Goal: Task Accomplishment & Management: Complete application form

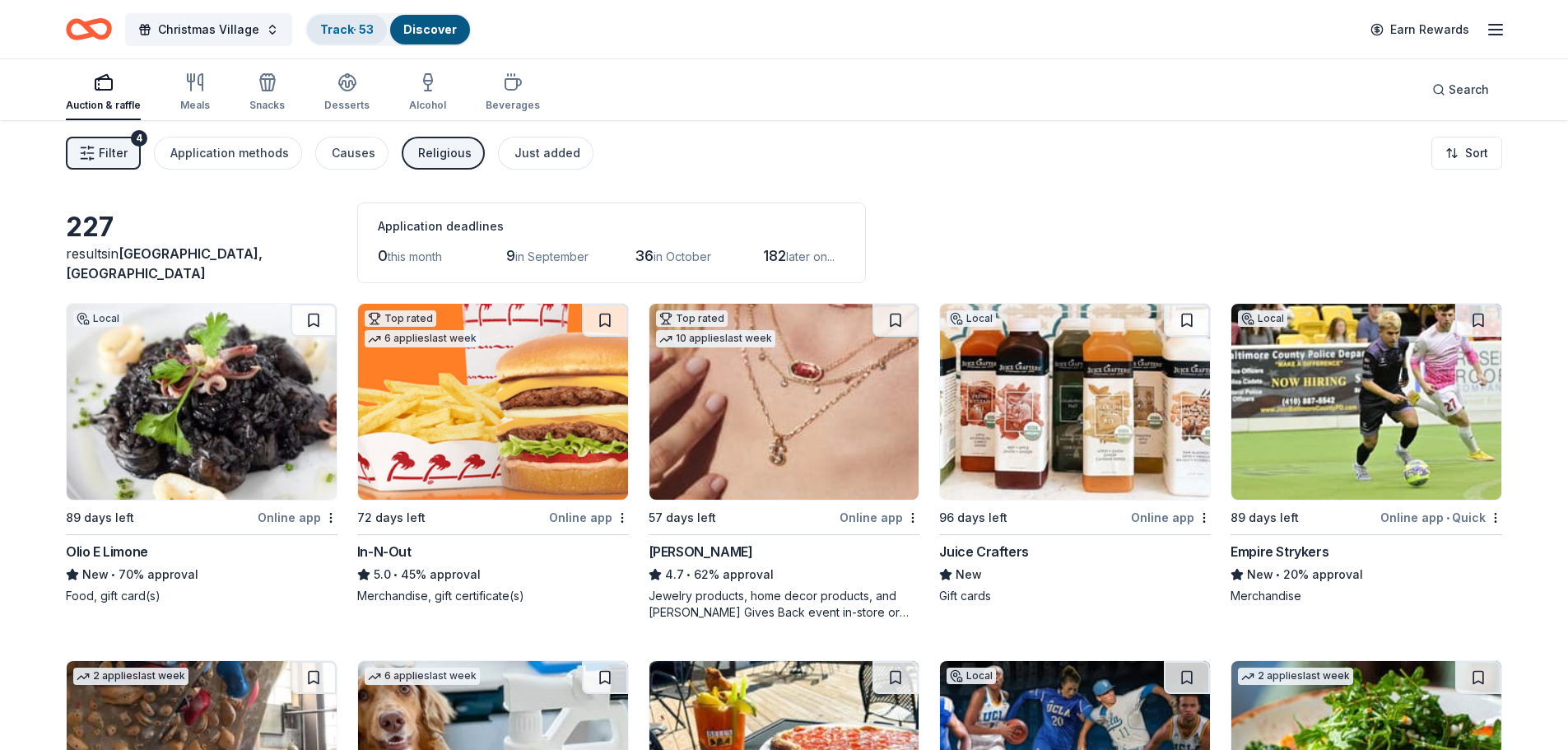
click at [324, 19] on div "Track · 53" at bounding box center [347, 29] width 80 height 29
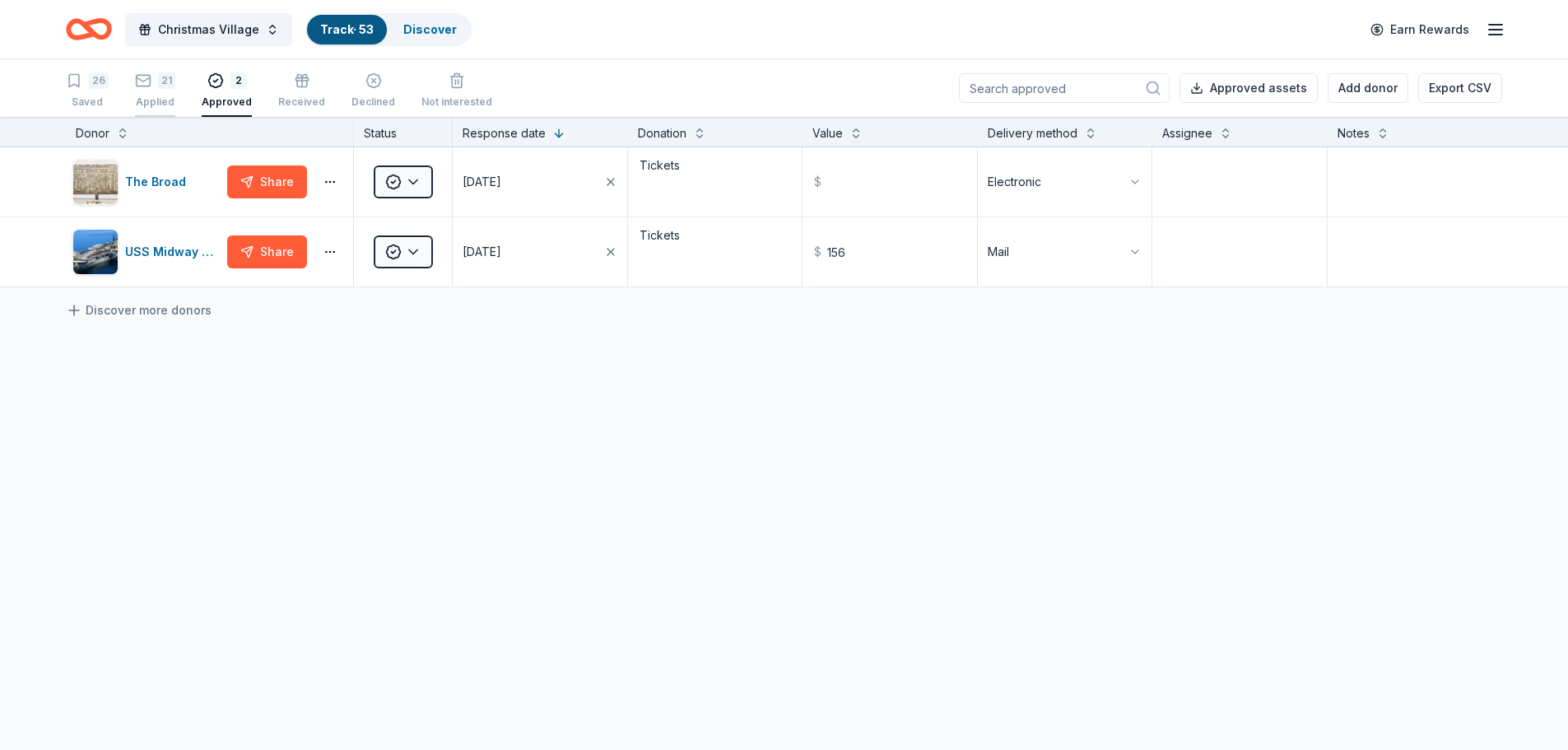
click at [144, 96] on div "Applied" at bounding box center [155, 102] width 40 height 13
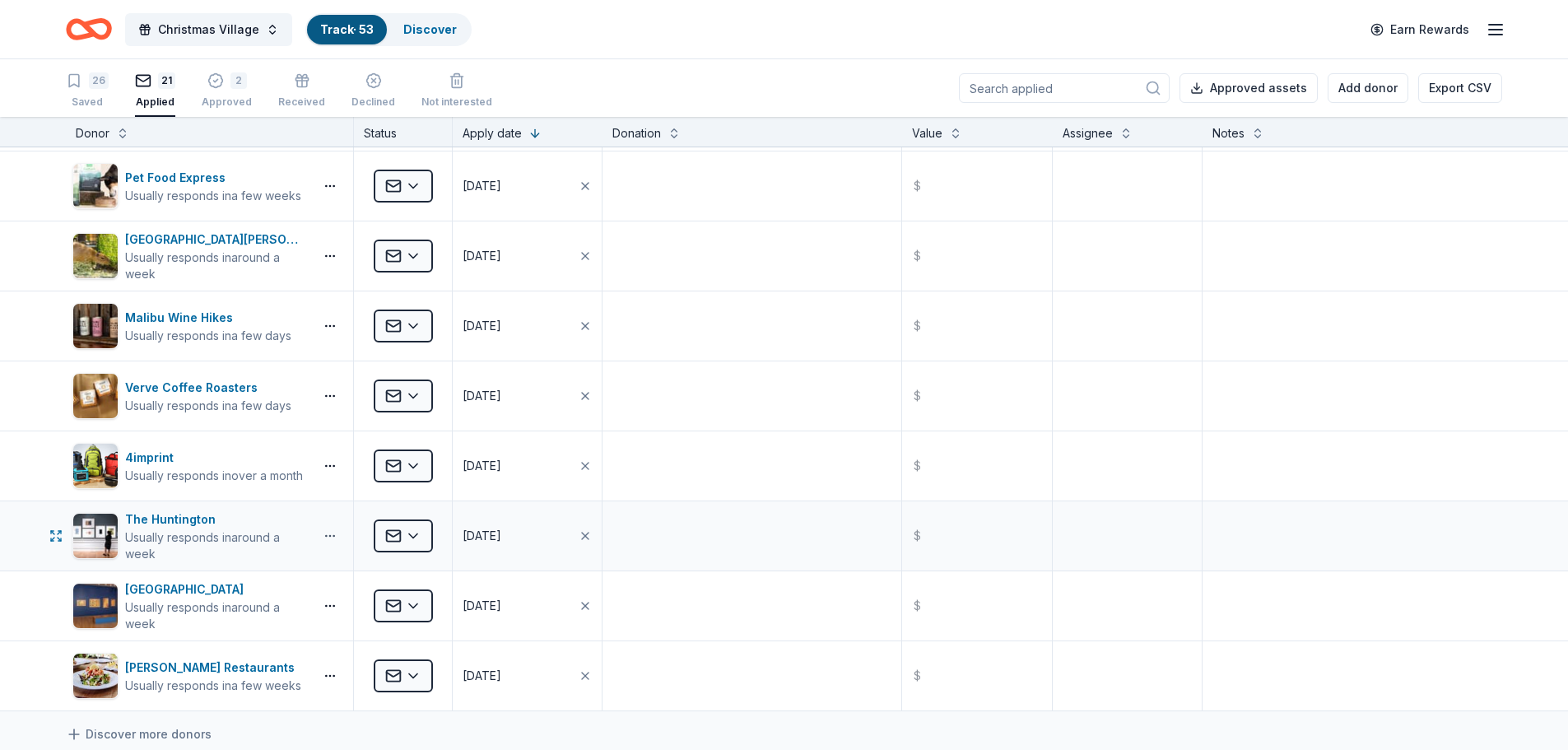
scroll to position [988, 0]
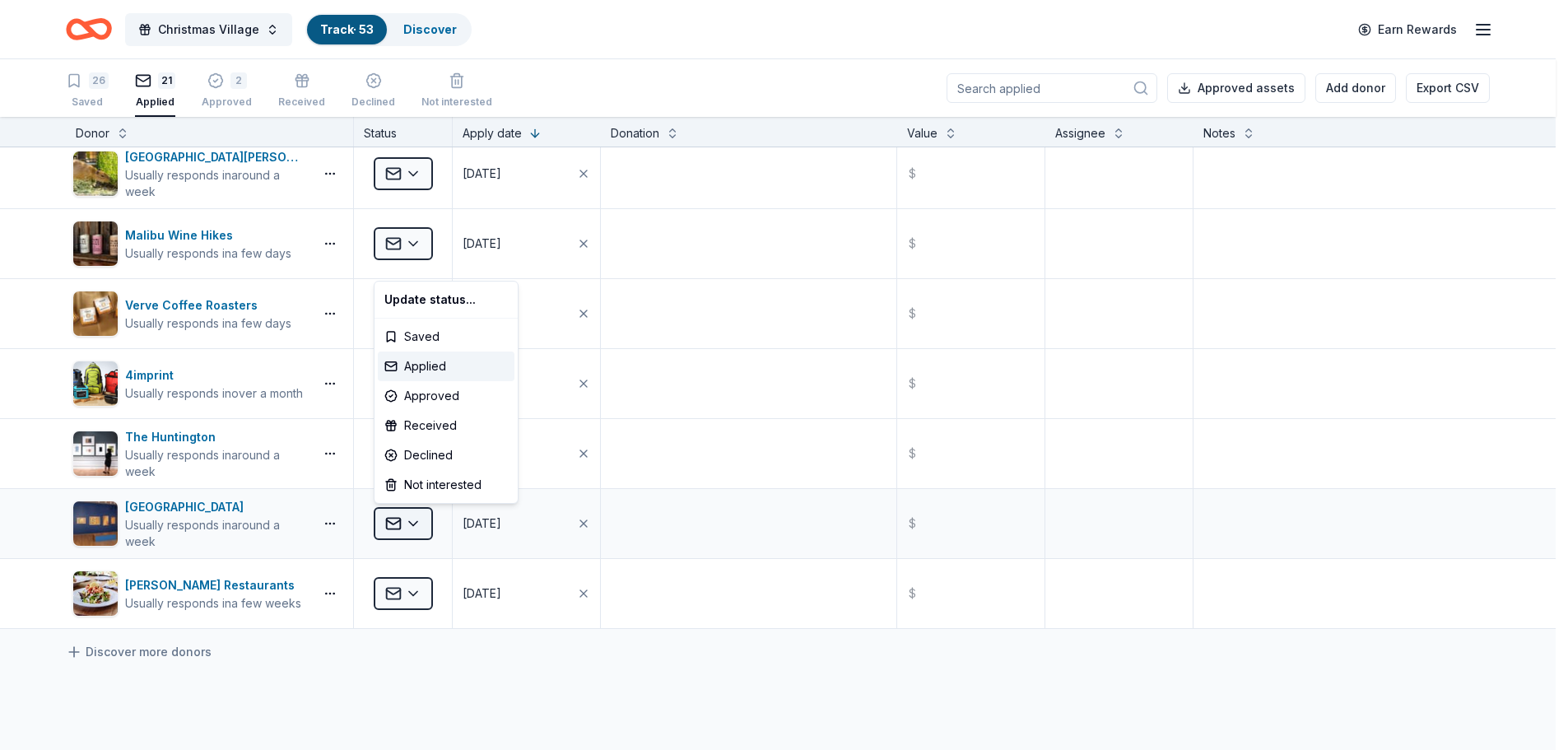
click at [415, 518] on html "Christmas Village Track · 53 Discover Earn Rewards 26 Saved 21 Applied 2 Approv…" at bounding box center [784, 375] width 1568 height 750
click at [443, 422] on div "Update status... Saved Applied Approved Received Declined Not interested" at bounding box center [446, 393] width 145 height 223
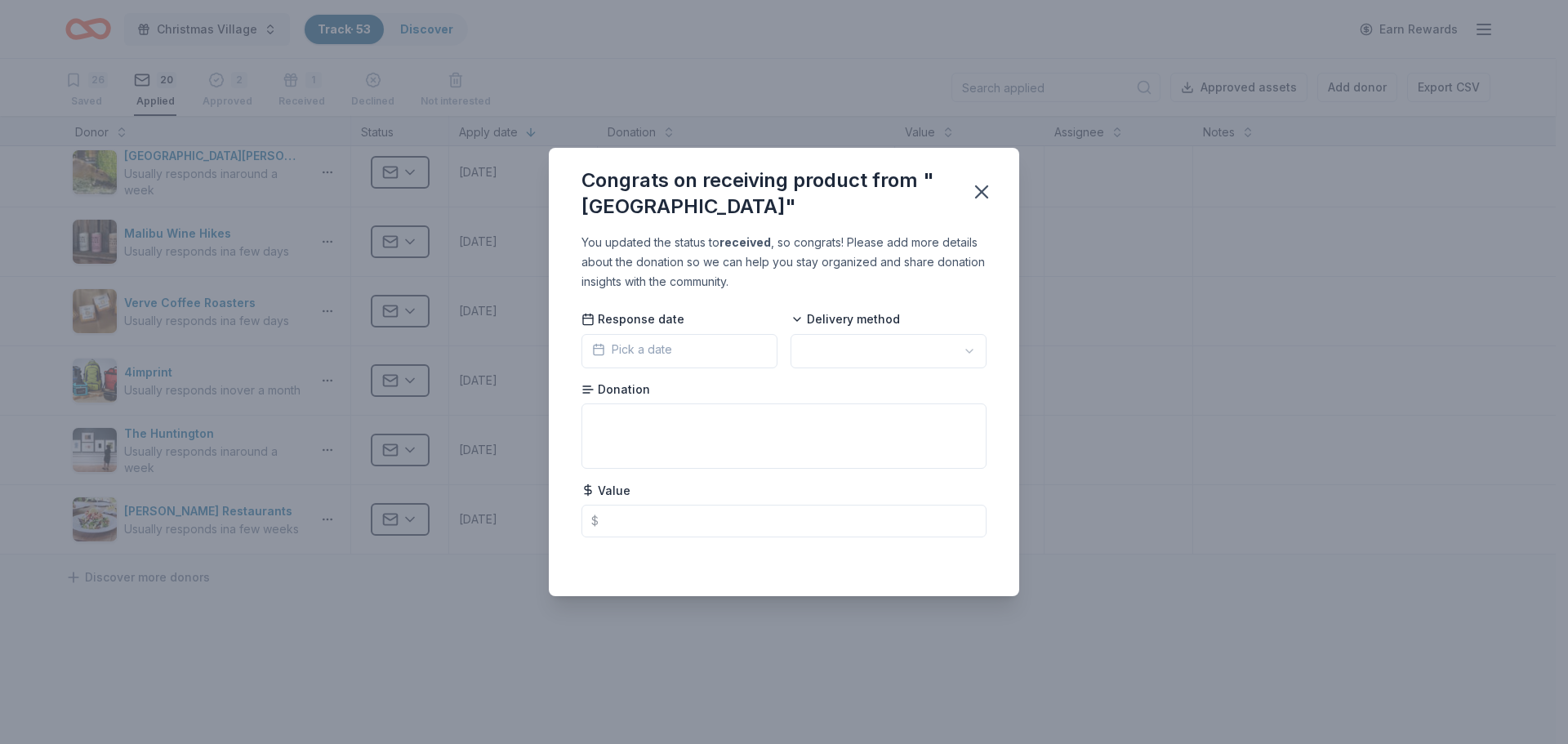
click at [702, 348] on button "Pick a date" at bounding box center [680, 351] width 196 height 34
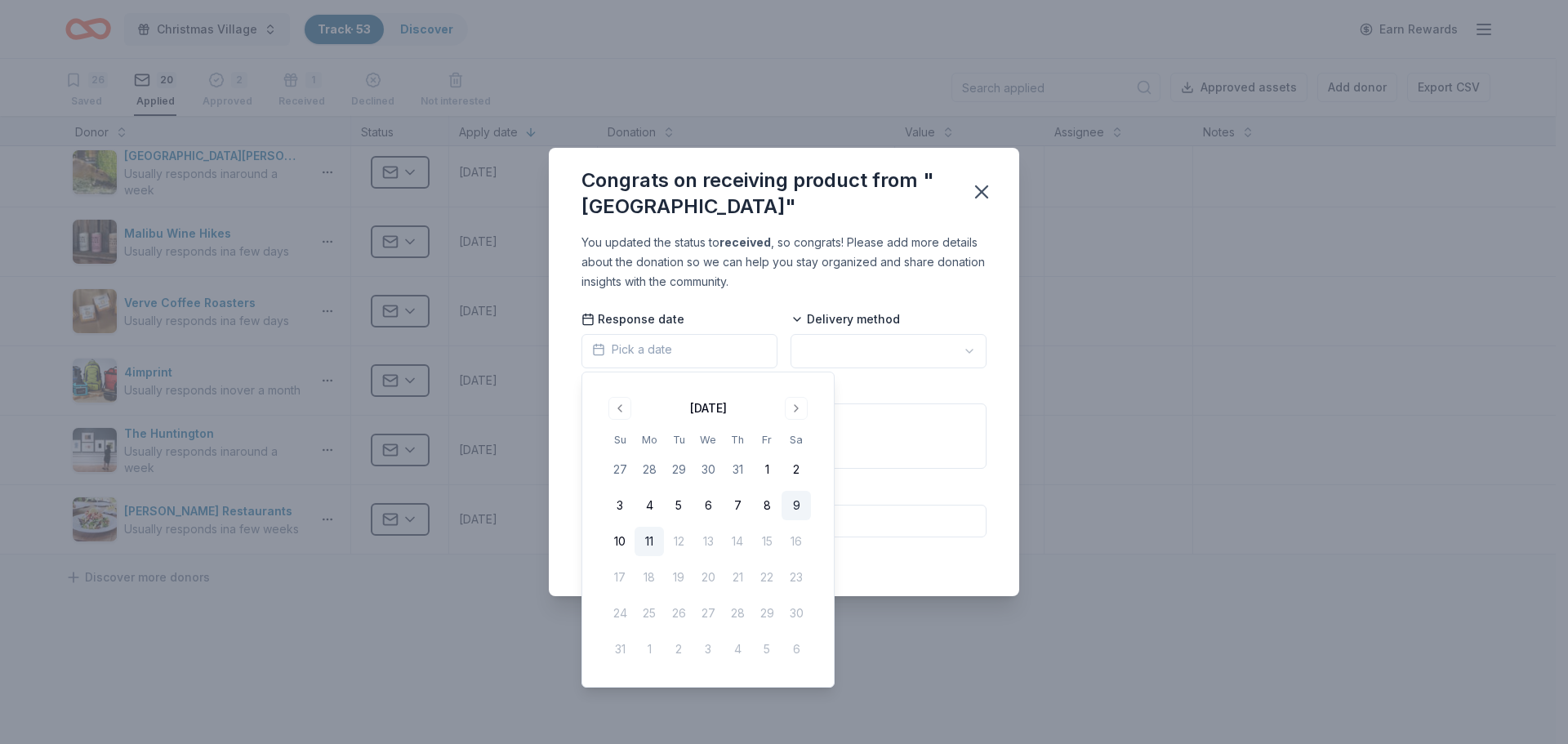
click at [793, 508] on button "9" at bounding box center [796, 505] width 29 height 29
click at [941, 353] on html "Christmas Village Track · 53 Discover Earn Rewards 26 Saved 20 Applied 2 Approv…" at bounding box center [784, 372] width 1568 height 744
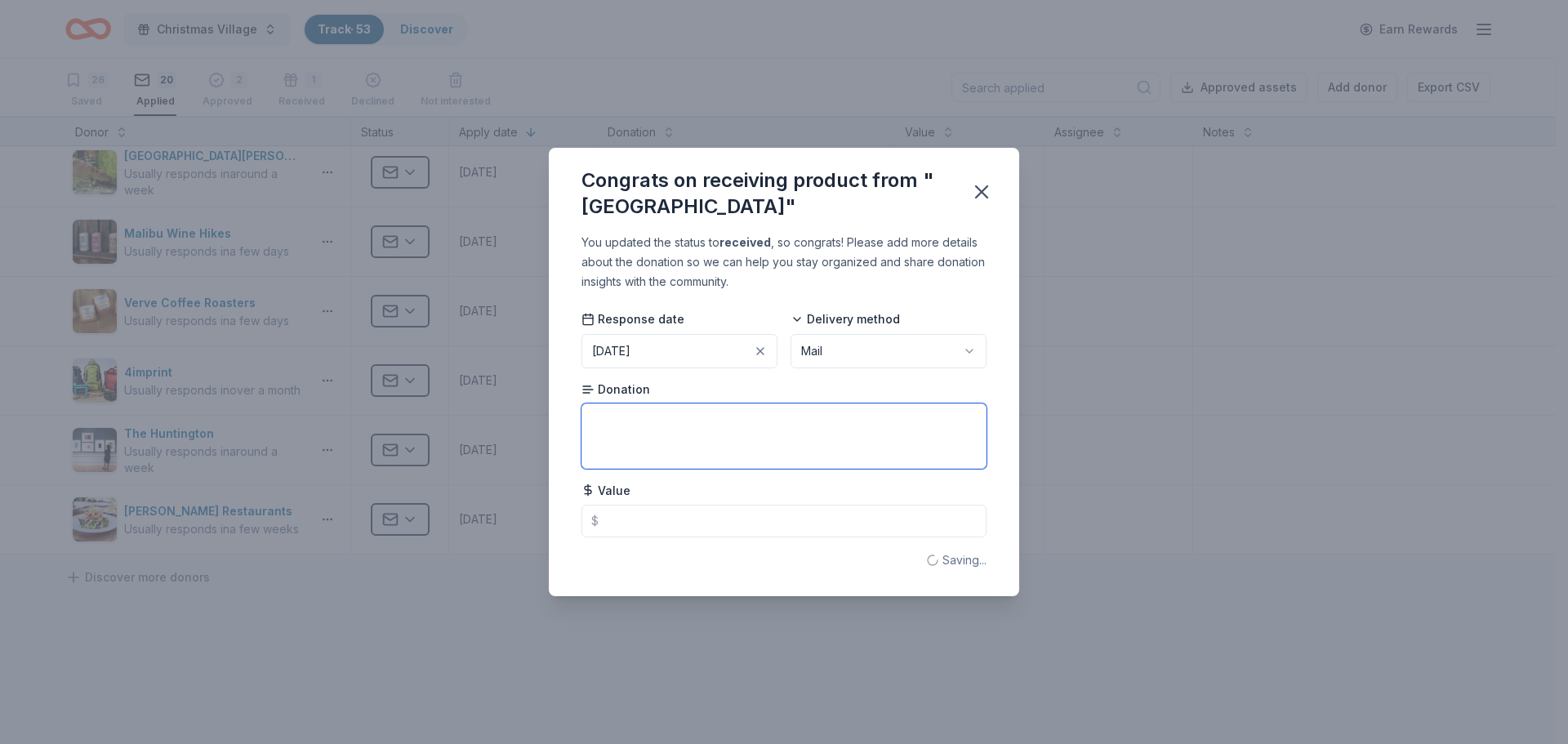
click at [840, 460] on textarea at bounding box center [784, 435] width 405 height 65
type textarea "M"
type textarea "Tickets"
click at [978, 189] on icon "button" at bounding box center [982, 192] width 23 height 23
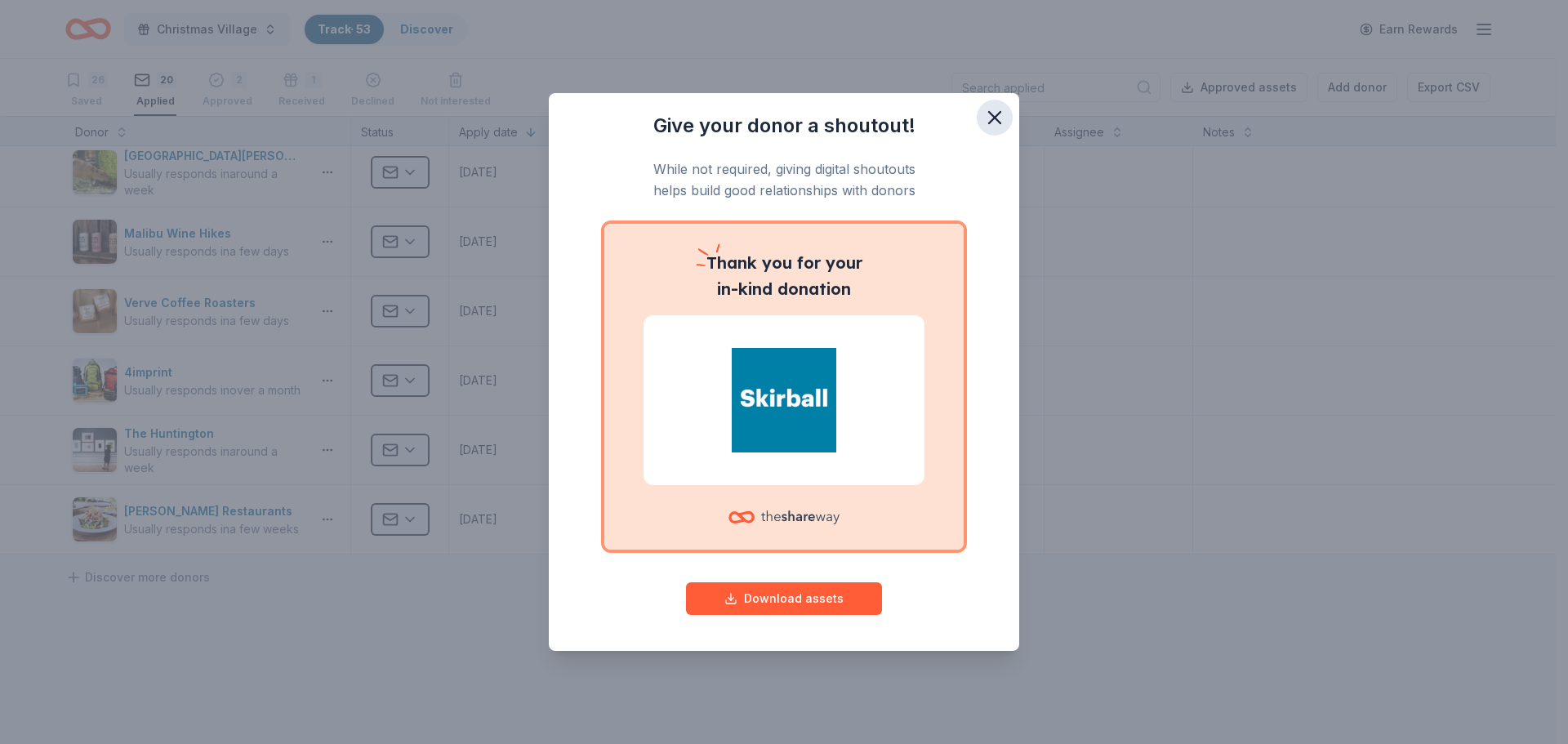
click at [994, 119] on icon "button" at bounding box center [995, 118] width 23 height 23
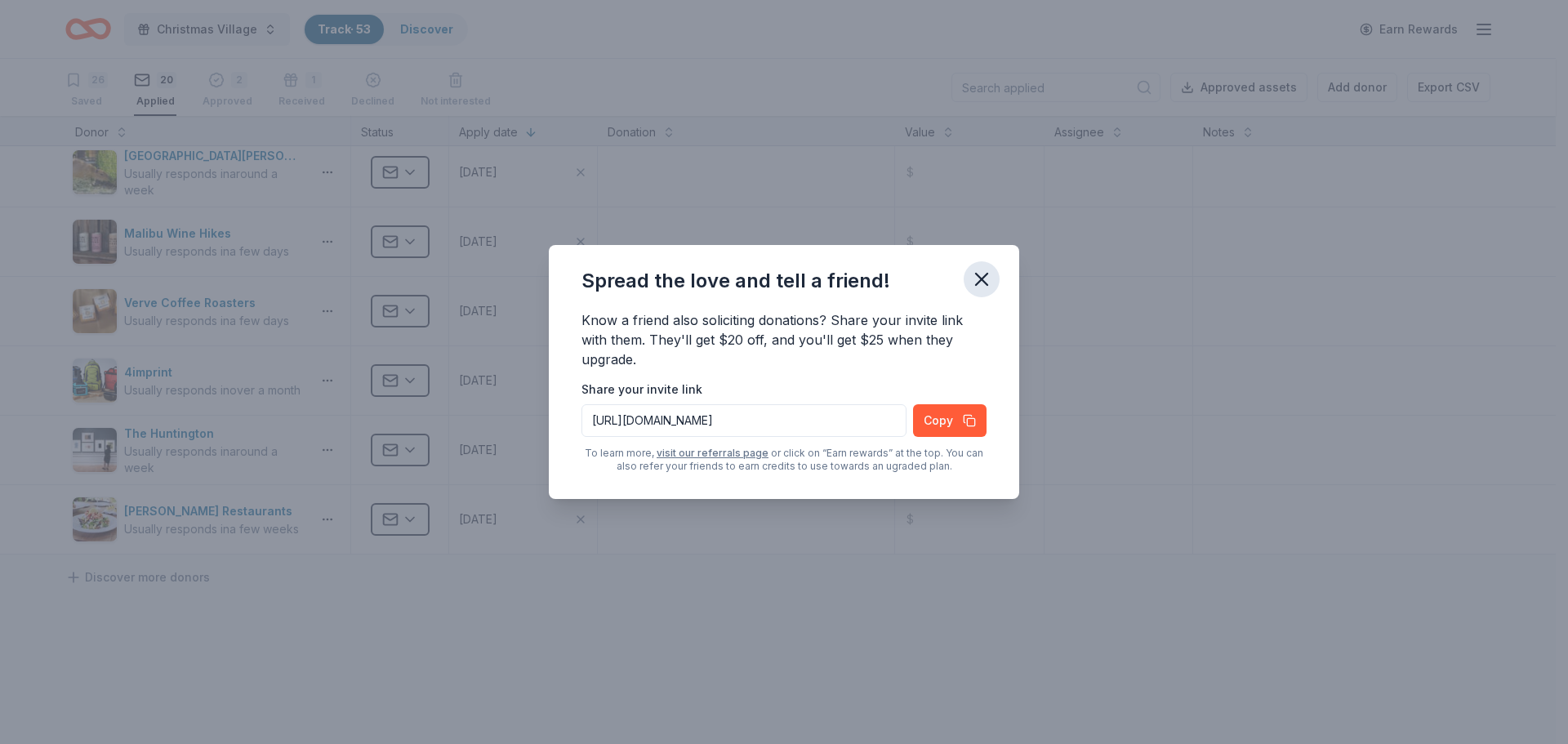
click at [984, 281] on icon "button" at bounding box center [982, 280] width 23 height 23
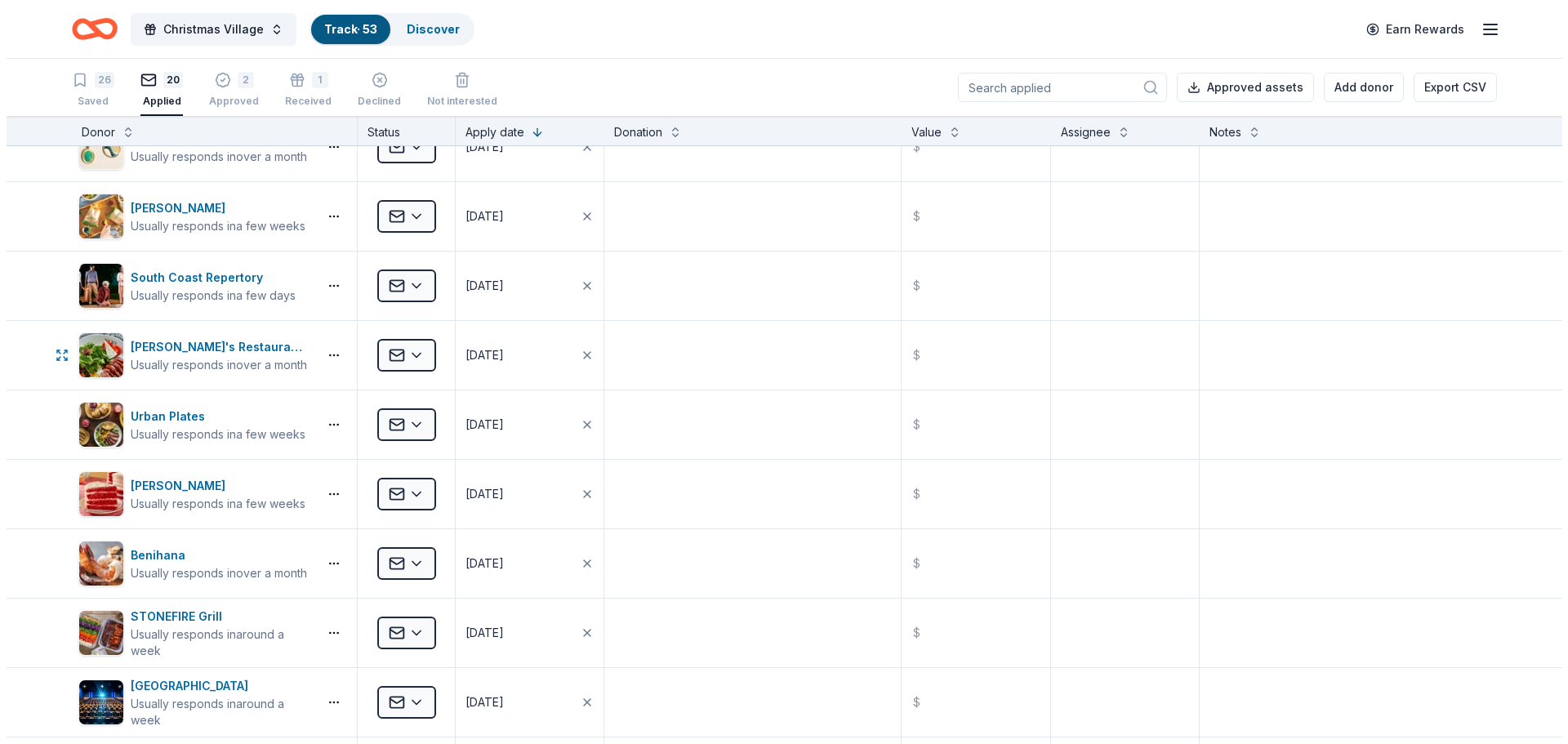
scroll to position [0, 0]
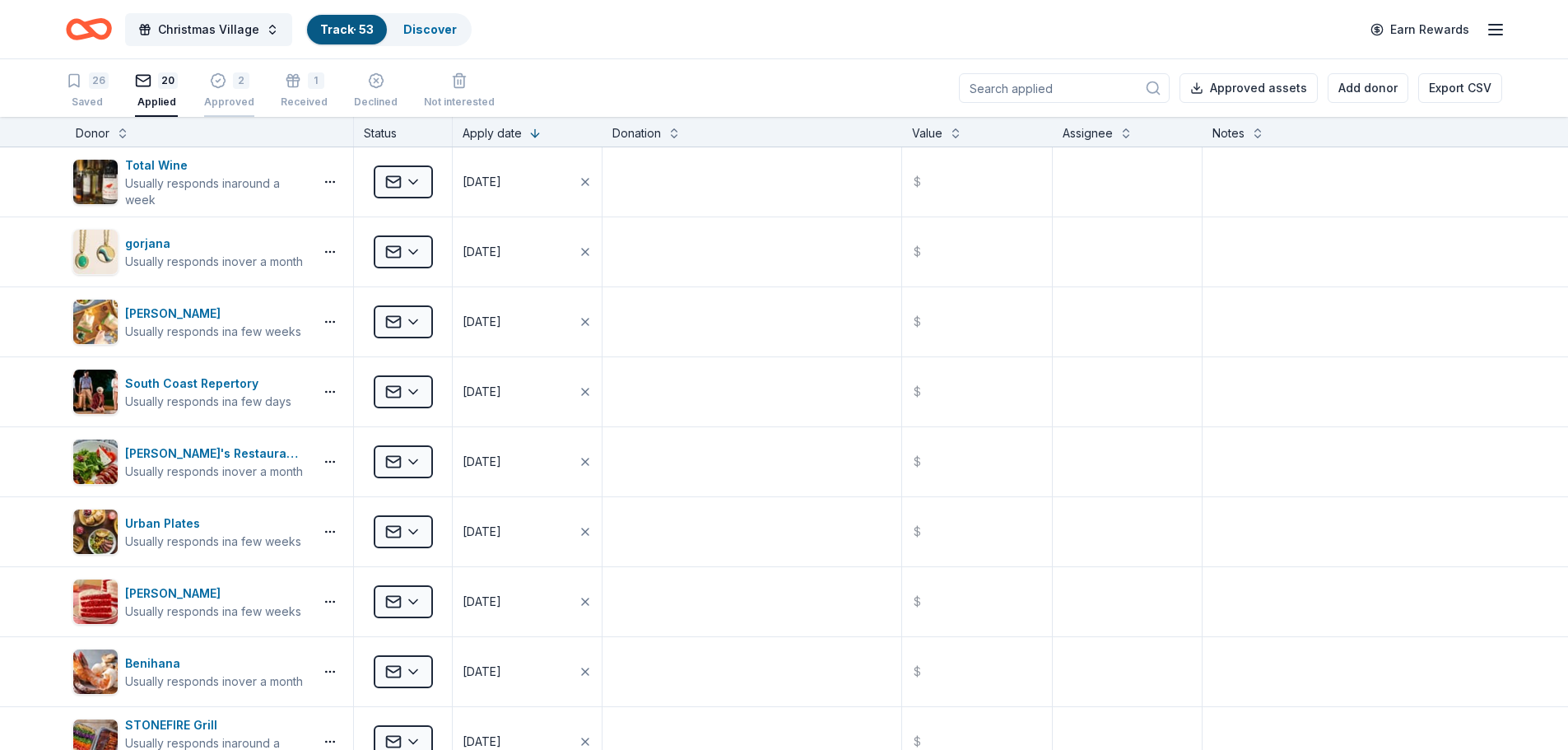
click at [230, 91] on div "2 Approved" at bounding box center [229, 90] width 50 height 36
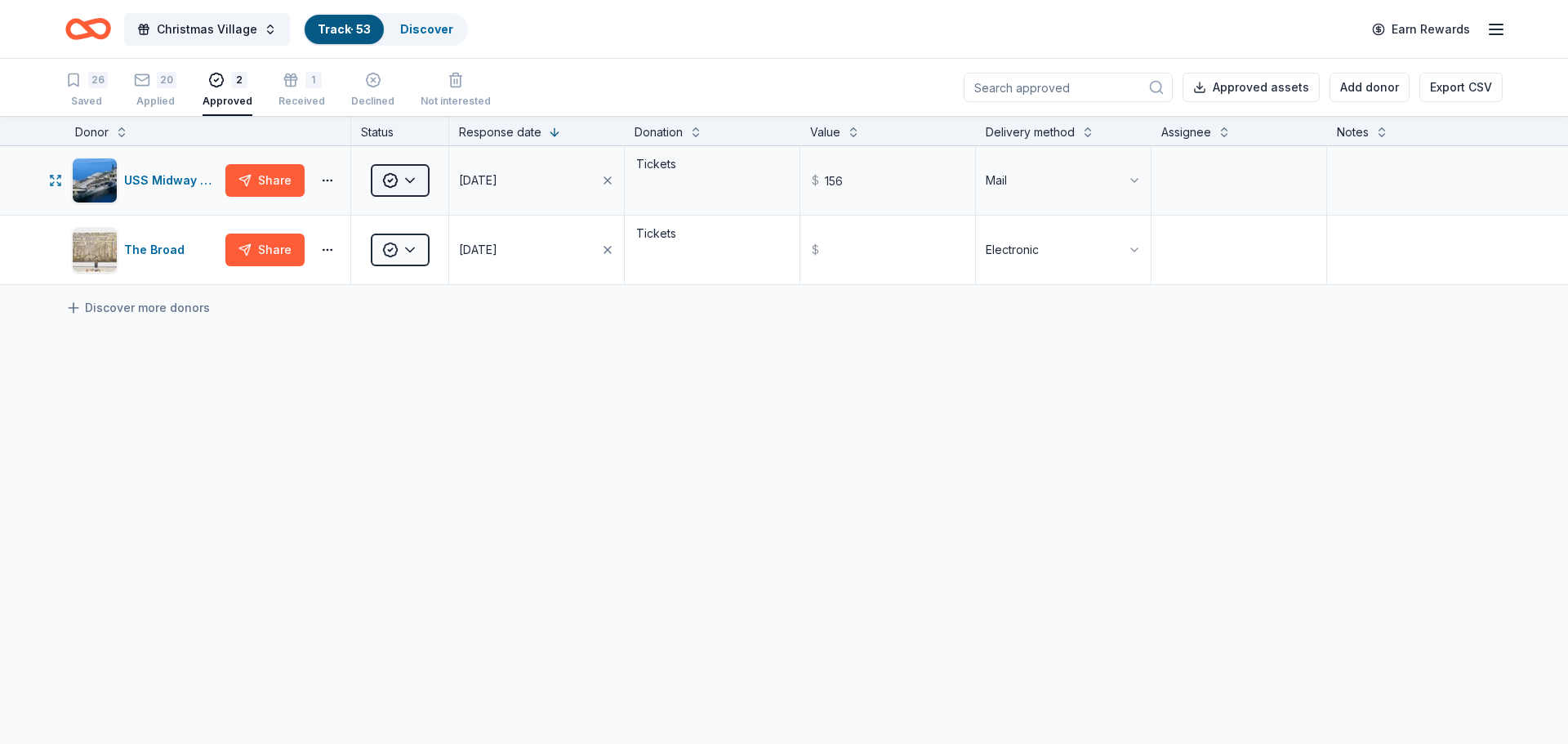
click at [422, 182] on html "Christmas Village Track · 53 Discover Earn Rewards 26 Saved 20 Applied 2 Approv…" at bounding box center [784, 372] width 1568 height 744
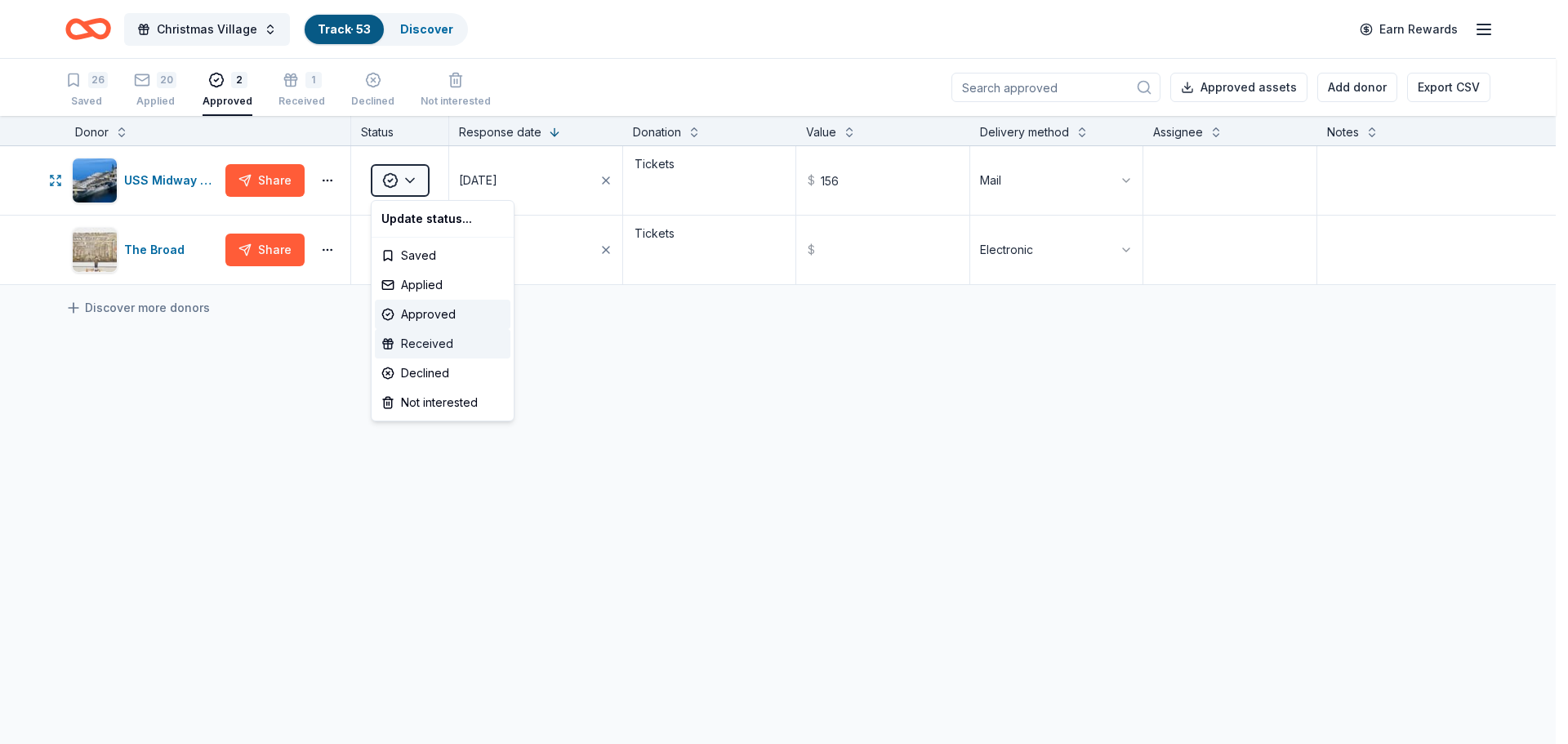
click at [434, 339] on div "Received" at bounding box center [443, 344] width 136 height 29
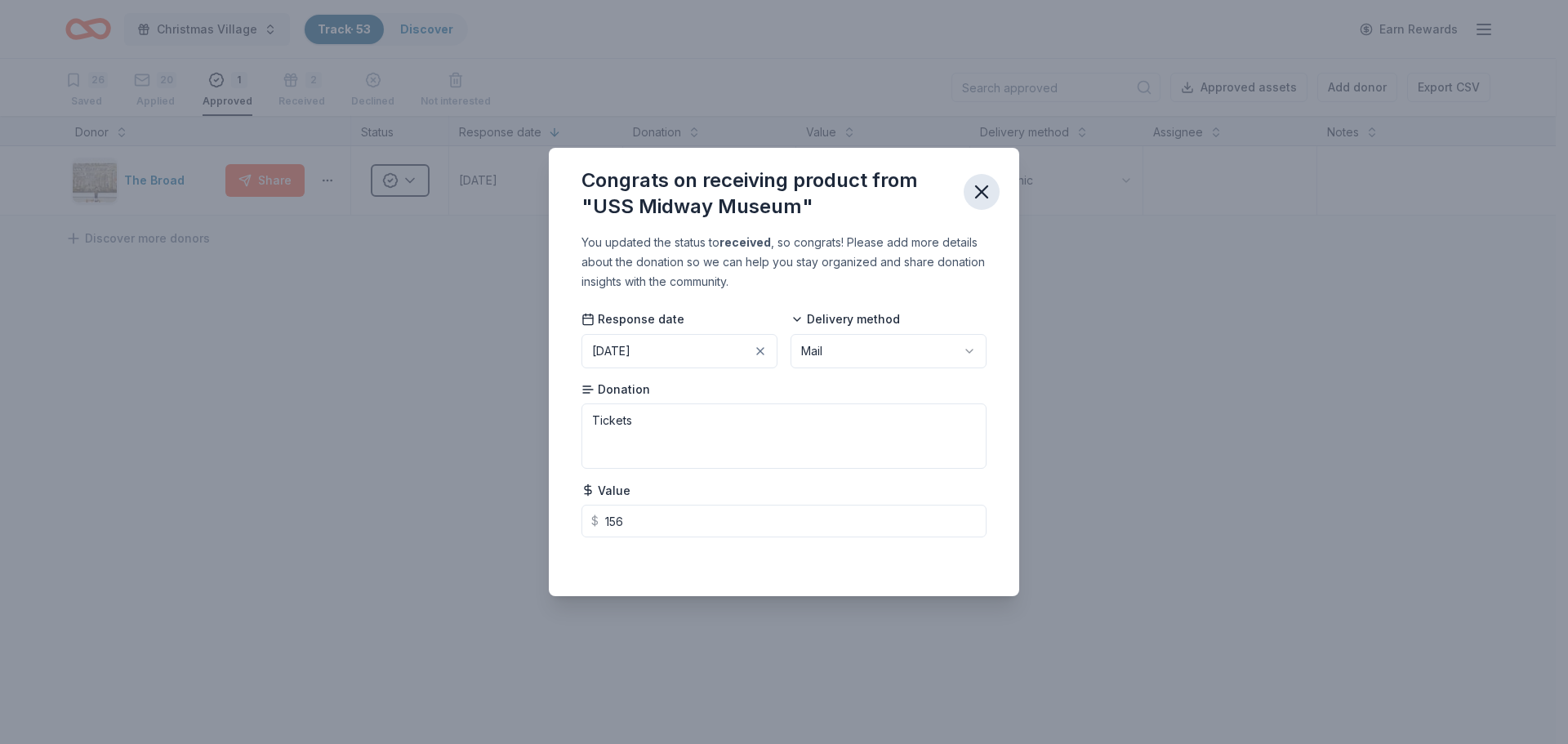
click at [979, 195] on icon "button" at bounding box center [982, 192] width 23 height 23
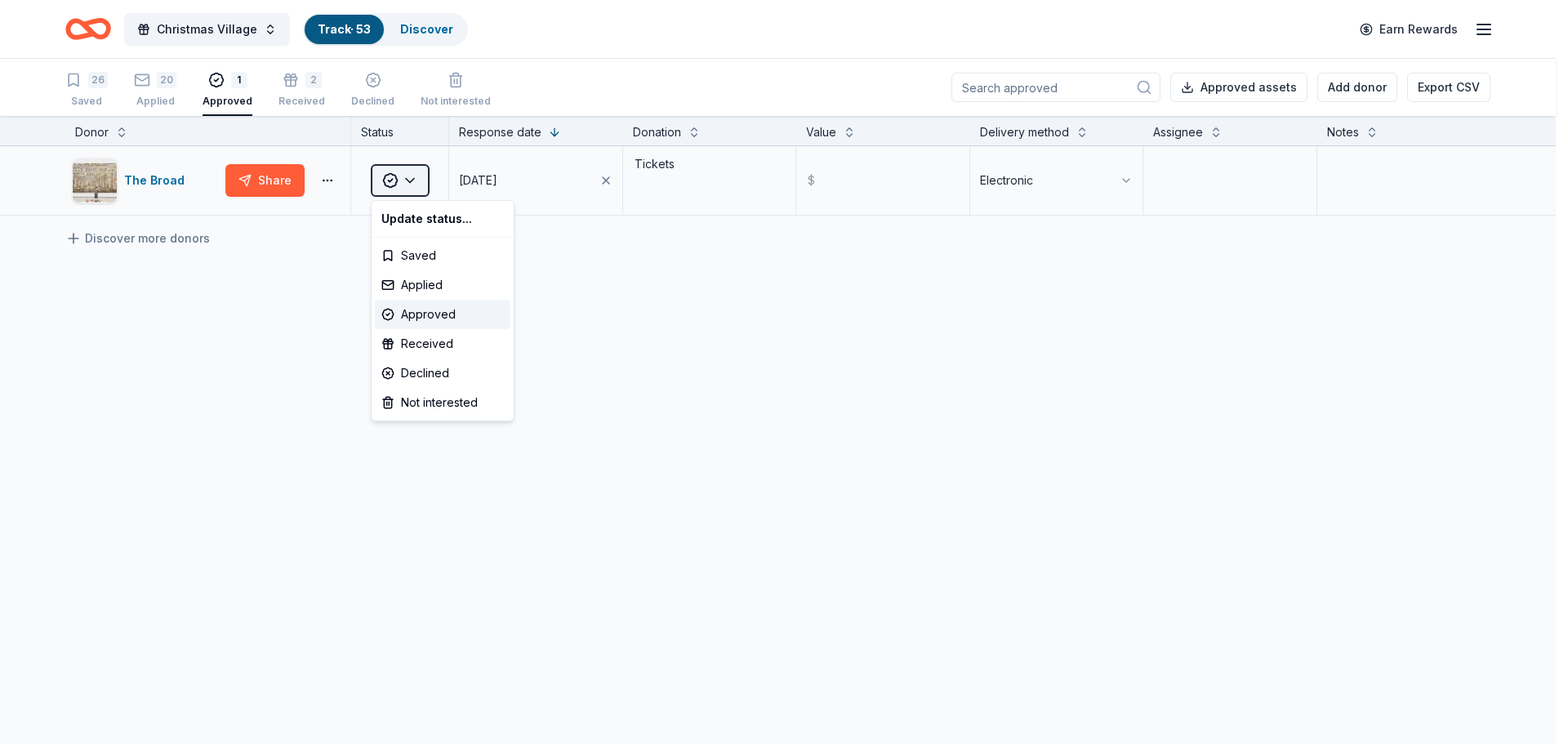
click at [401, 186] on html "Christmas Village Track · 53 Discover Earn Rewards 26 Saved 20 Applied 1 Approv…" at bounding box center [784, 372] width 1568 height 744
click at [417, 338] on div "Received" at bounding box center [443, 344] width 136 height 29
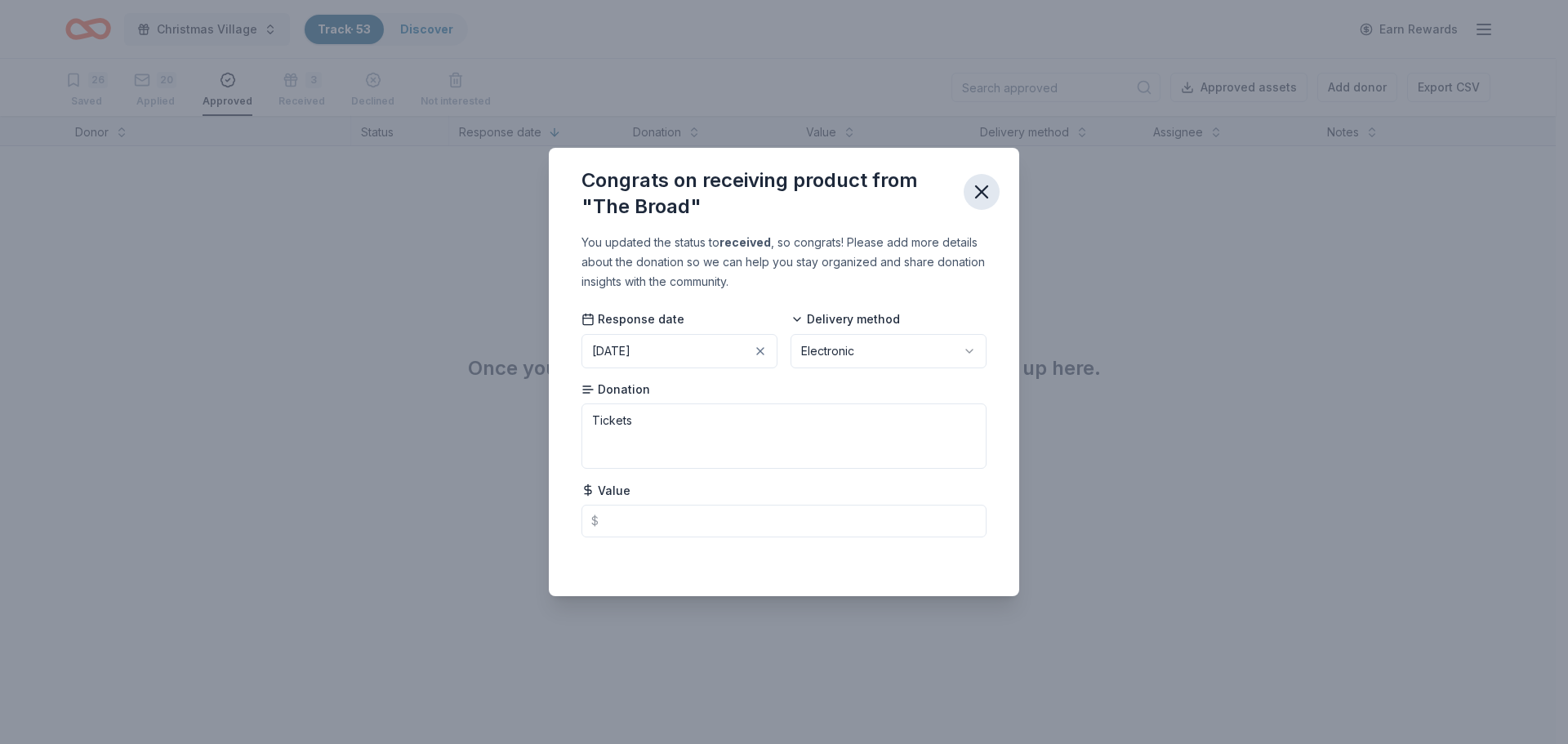
click at [979, 192] on icon "button" at bounding box center [982, 192] width 23 height 23
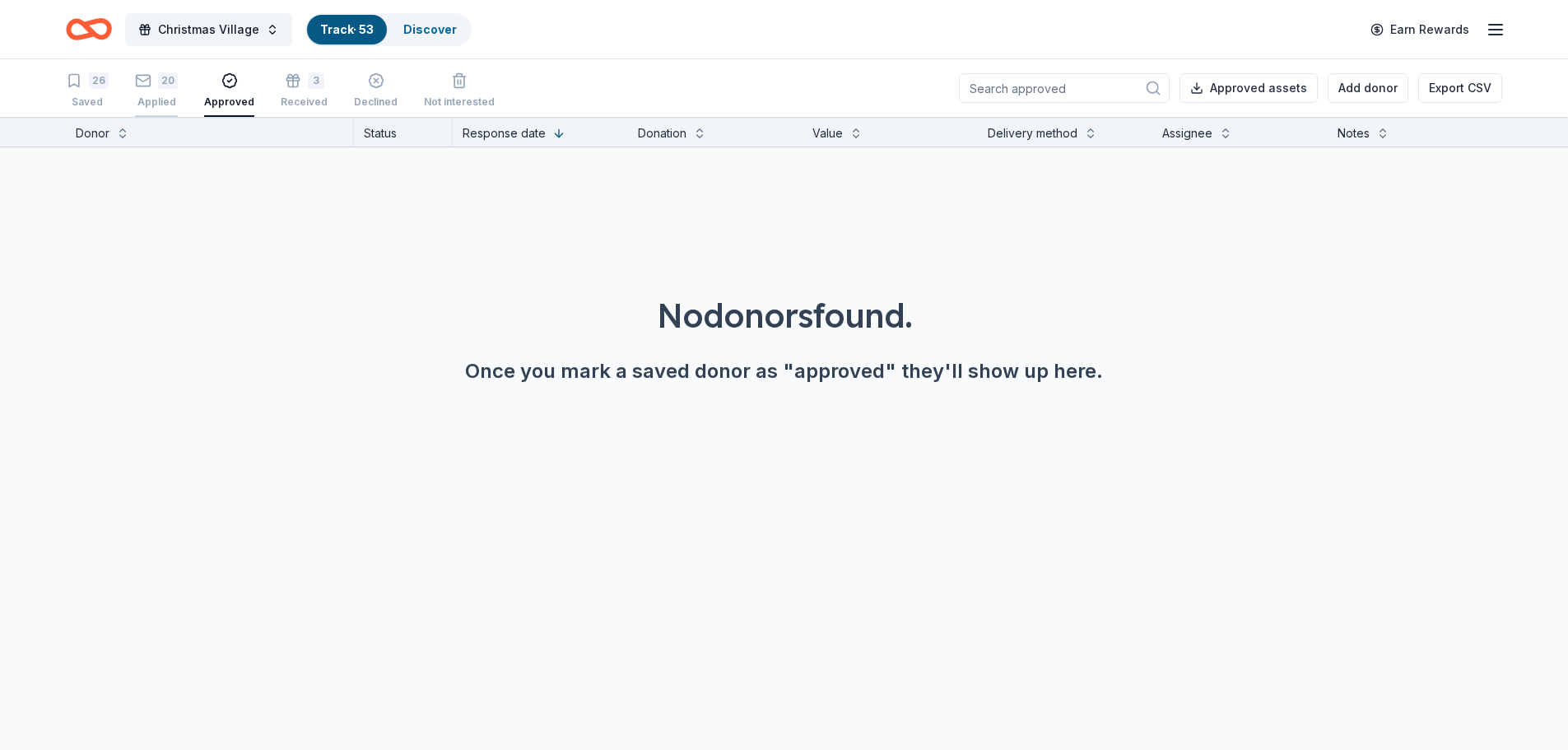
click at [156, 100] on div "Applied" at bounding box center [157, 102] width 43 height 13
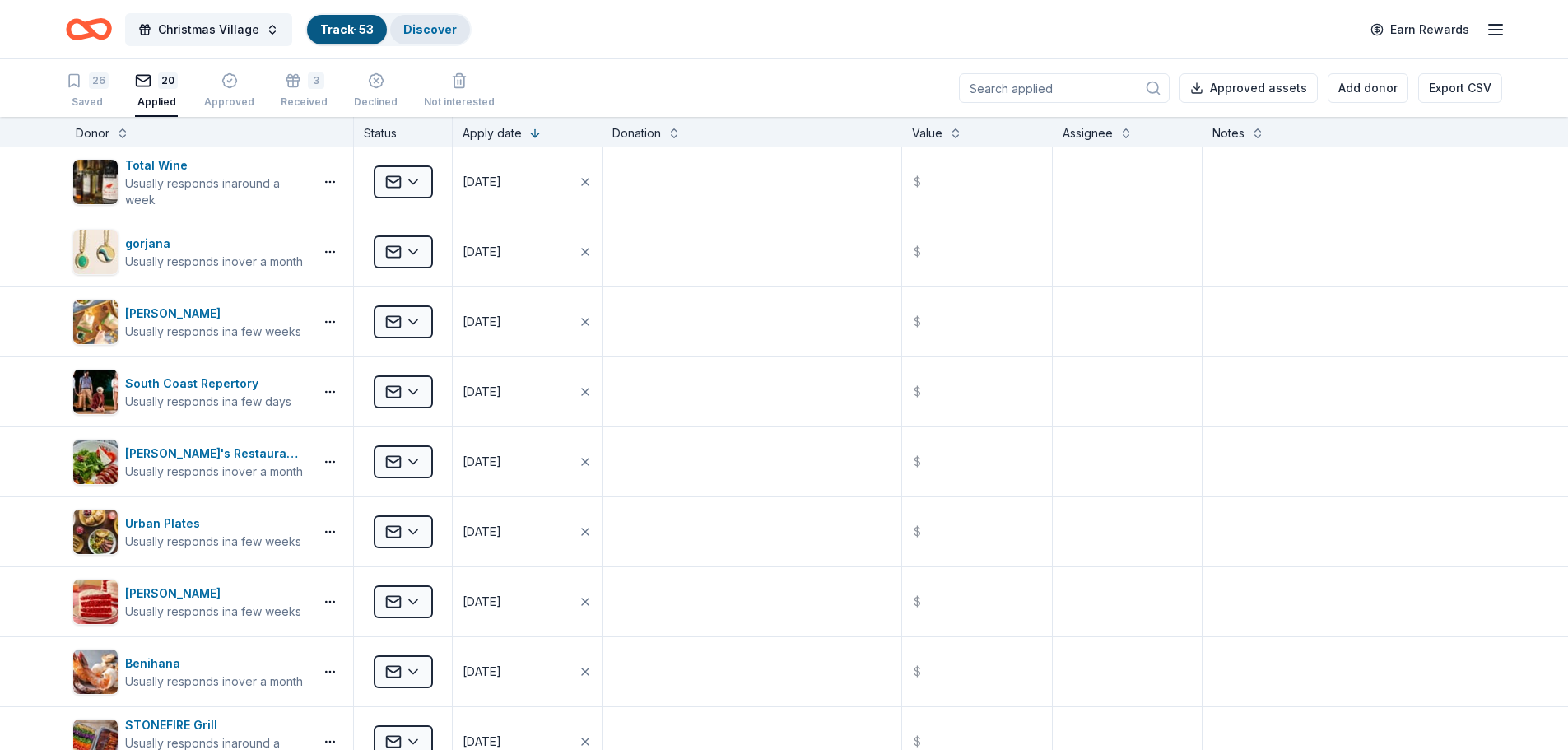
click at [424, 27] on link "Discover" at bounding box center [430, 29] width 54 height 14
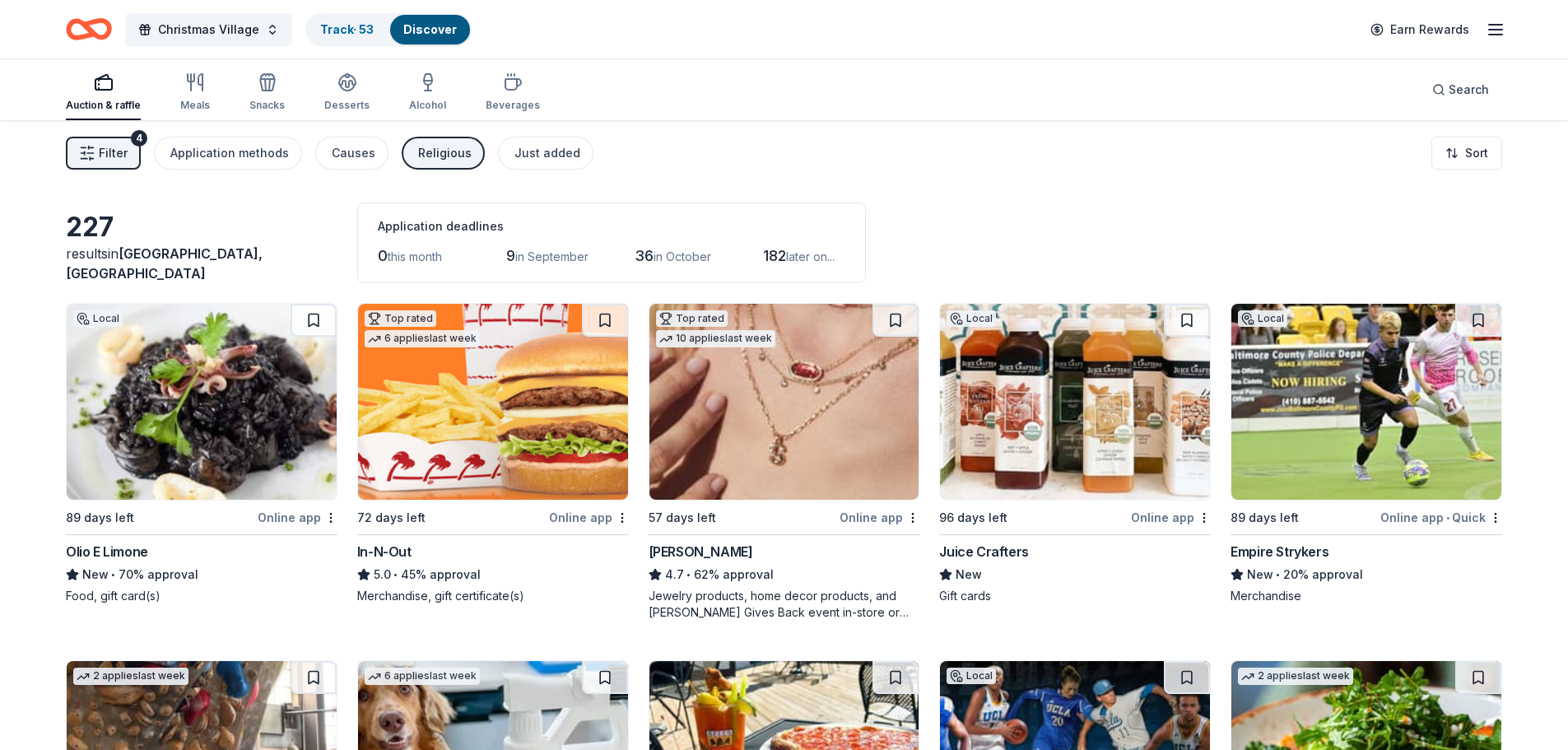
click at [112, 156] on span "Filter" at bounding box center [113, 153] width 28 height 20
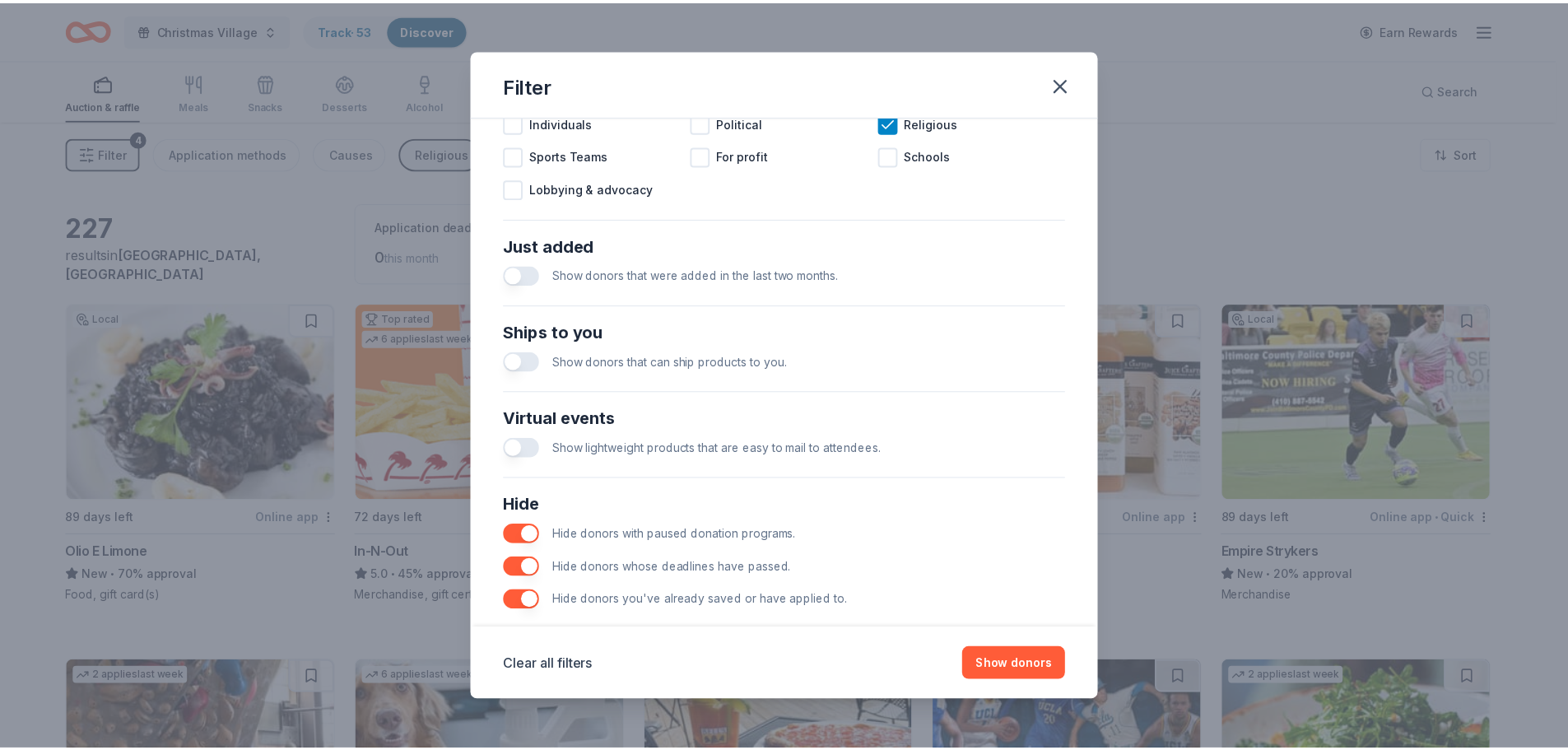
scroll to position [573, 0]
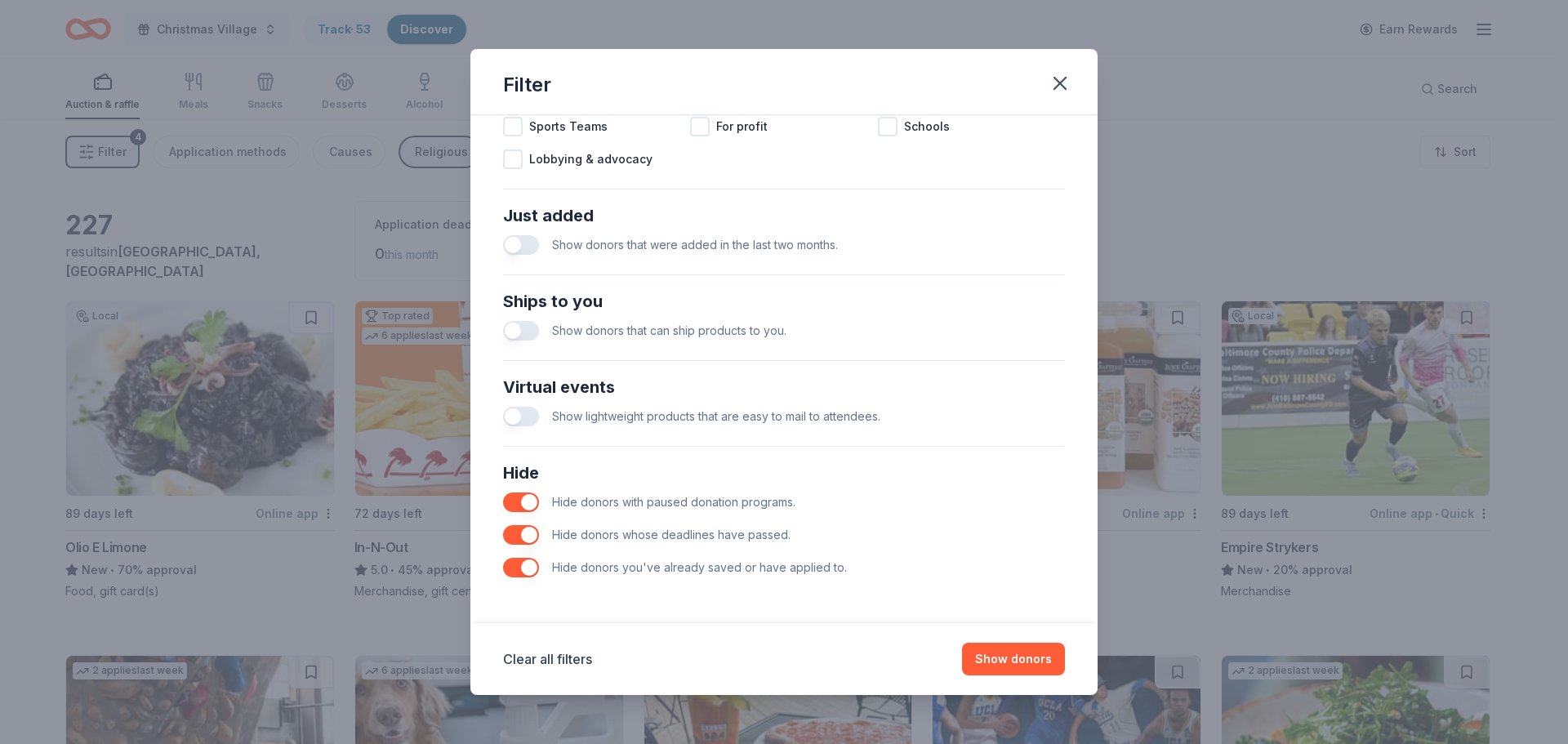
click at [498, 248] on div "Just added Show donors that were added in the last two months." at bounding box center [784, 232] width 575 height 72
click at [524, 248] on button "button" at bounding box center [520, 245] width 36 height 19
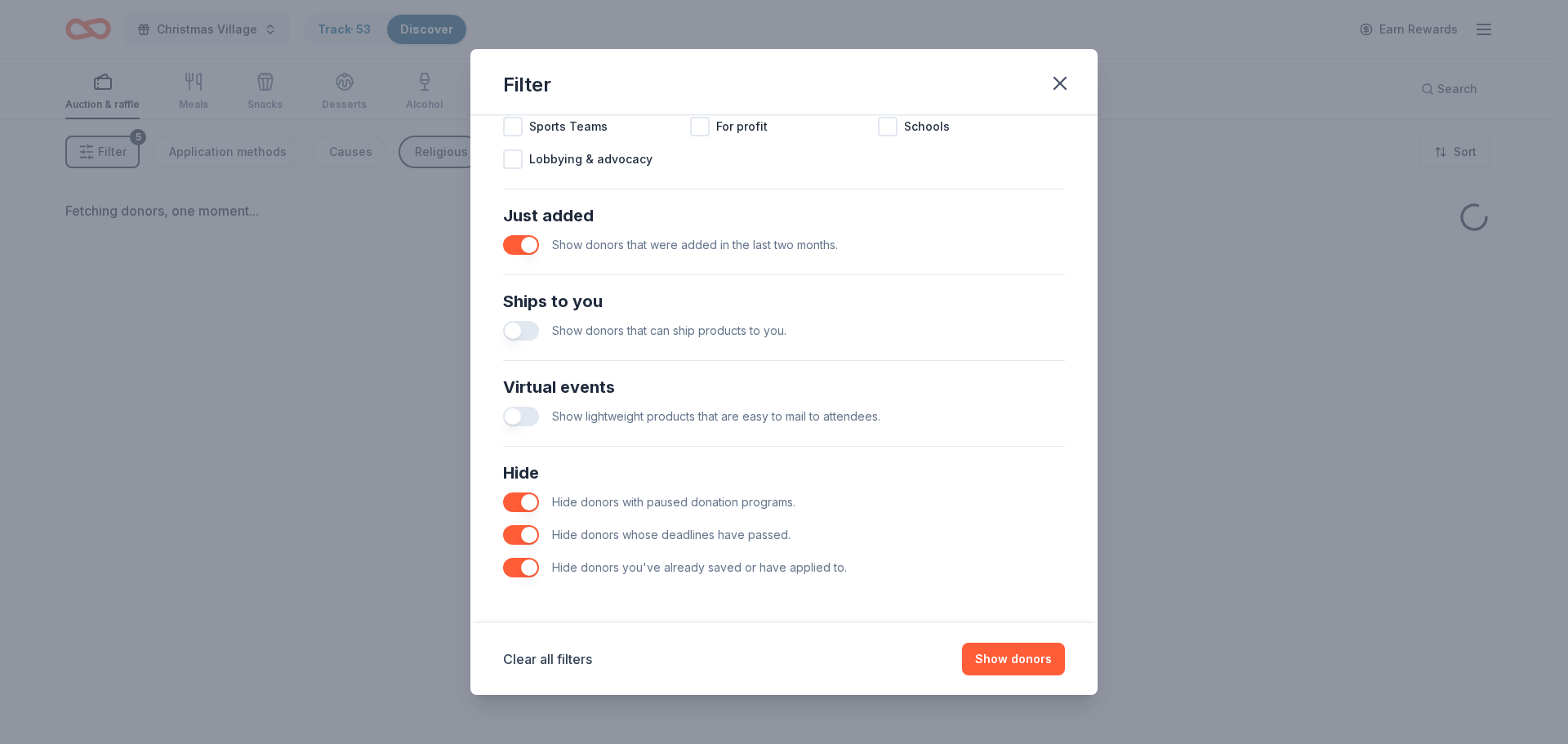
click at [515, 250] on button "button" at bounding box center [520, 245] width 36 height 19
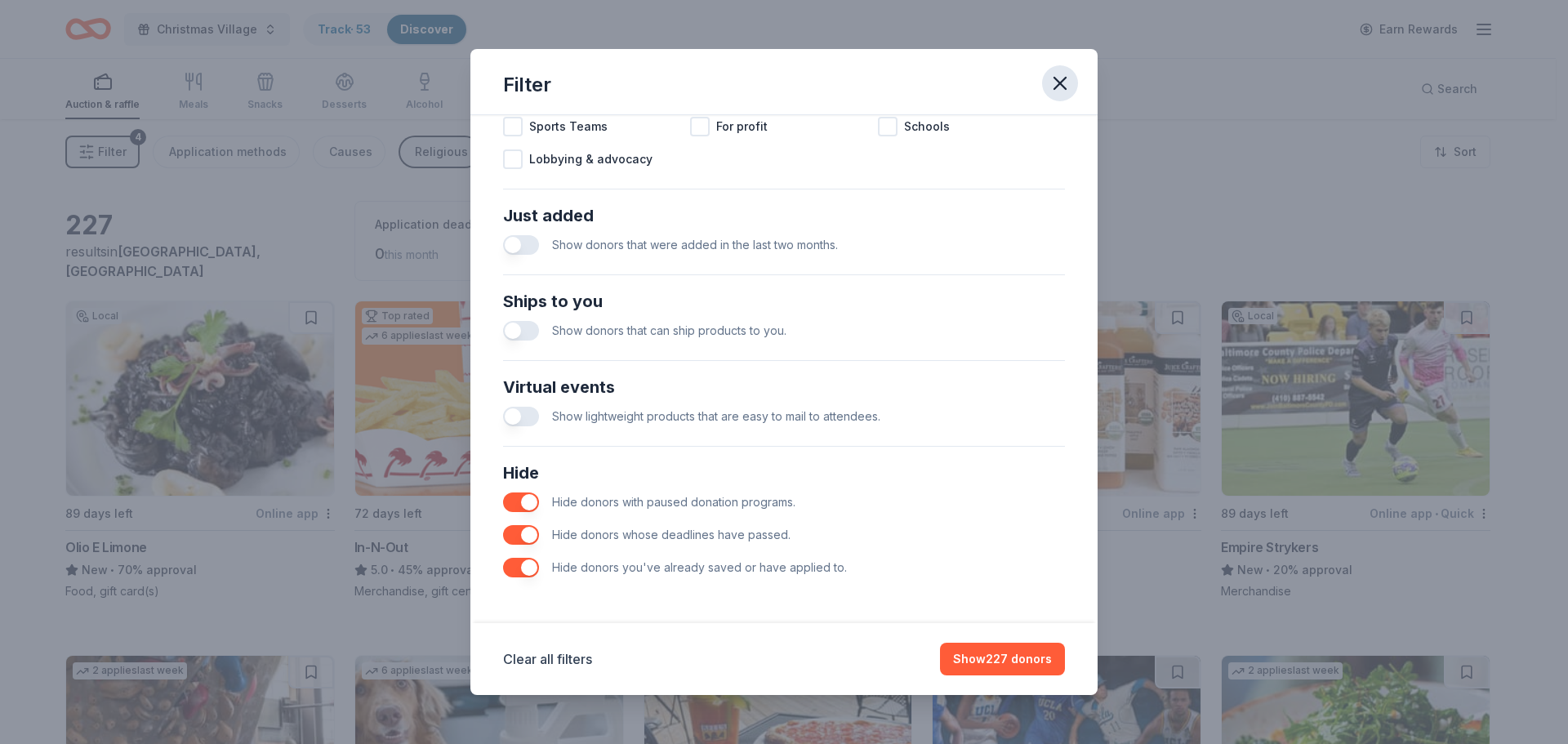
click at [1054, 86] on icon "button" at bounding box center [1060, 84] width 23 height 23
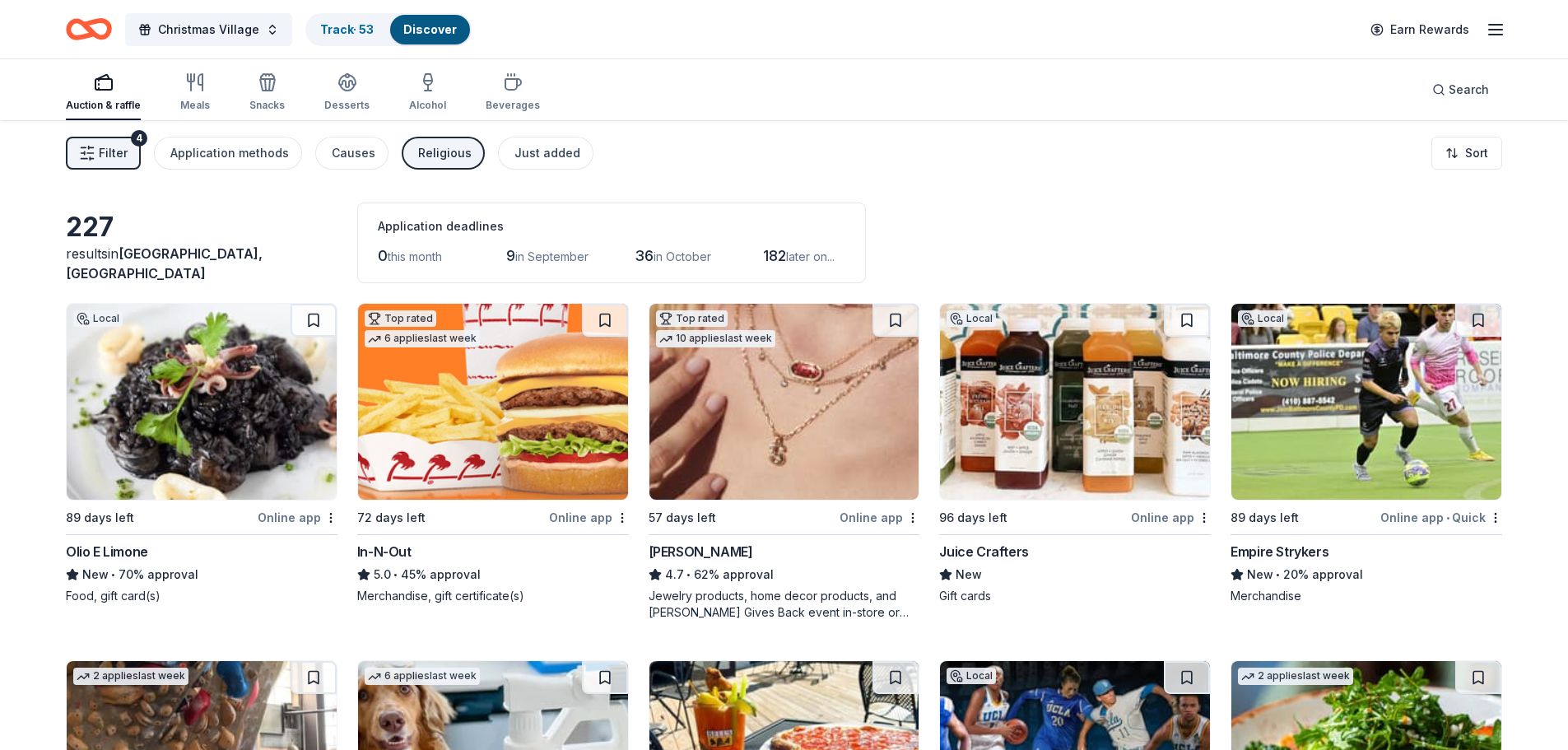
click at [315, 313] on button at bounding box center [313, 320] width 46 height 33
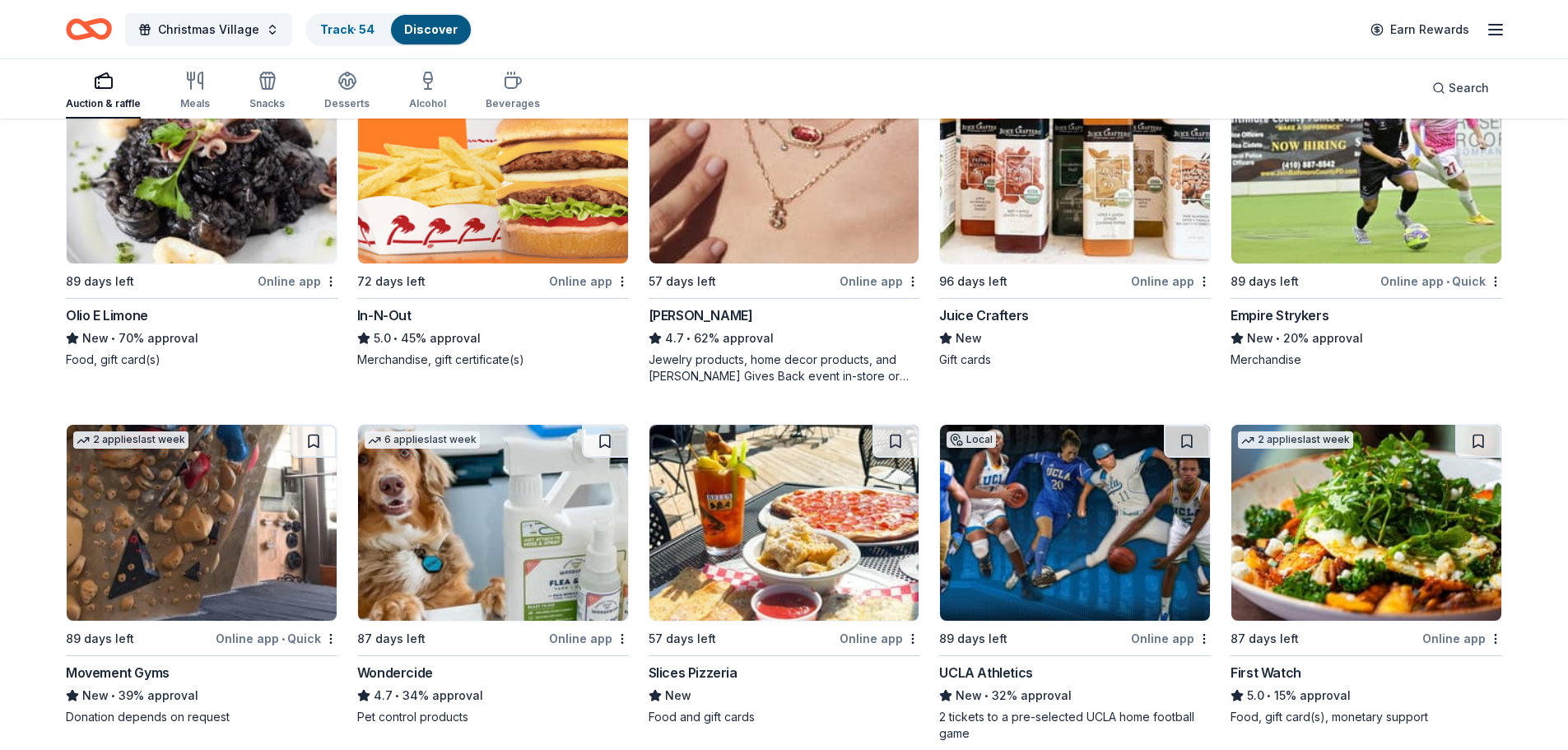
scroll to position [247, 0]
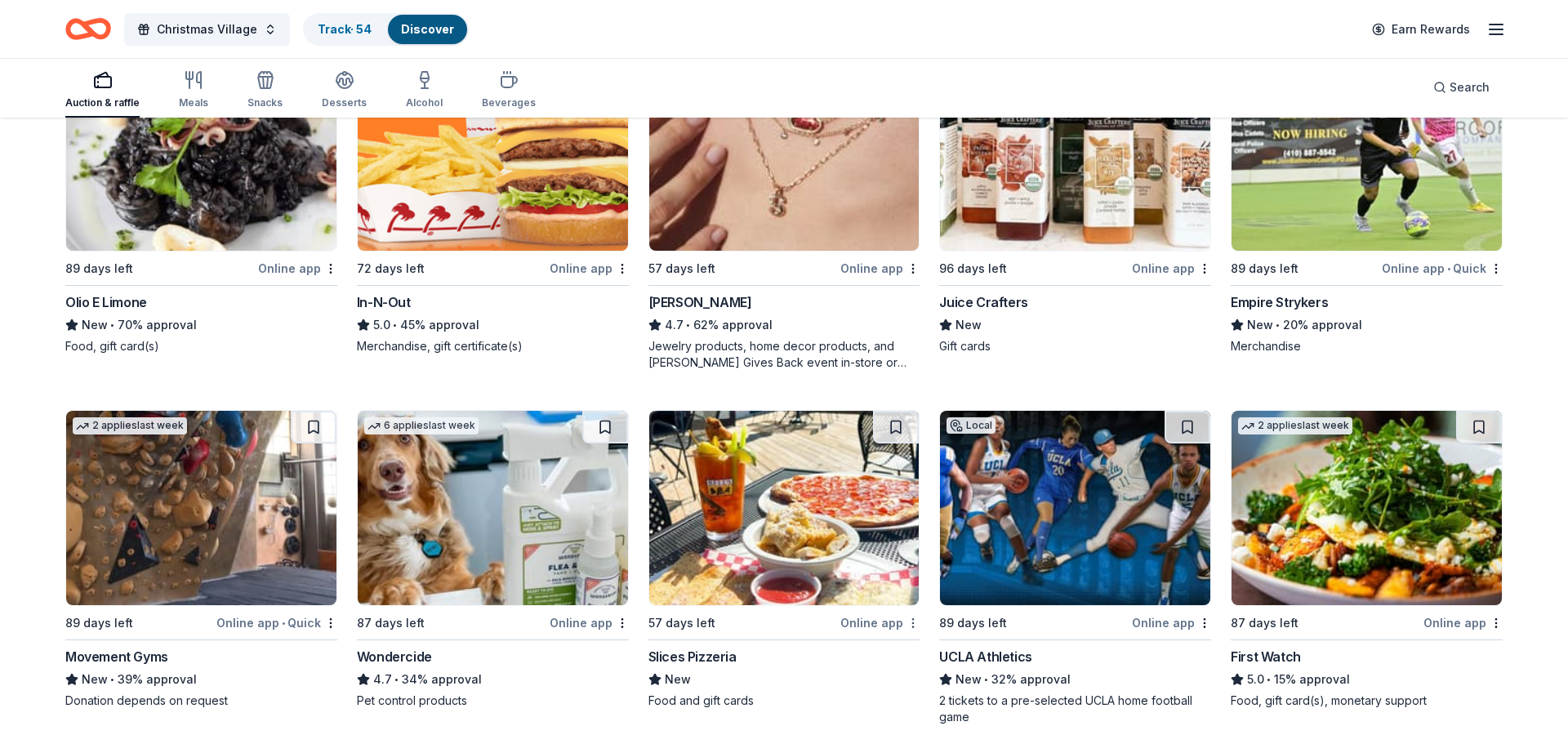
click at [907, 499] on html "Christmas Village Track · 54 Discover Earn Rewards Auction & raffle Meals Snack…" at bounding box center [784, 127] width 1568 height 744
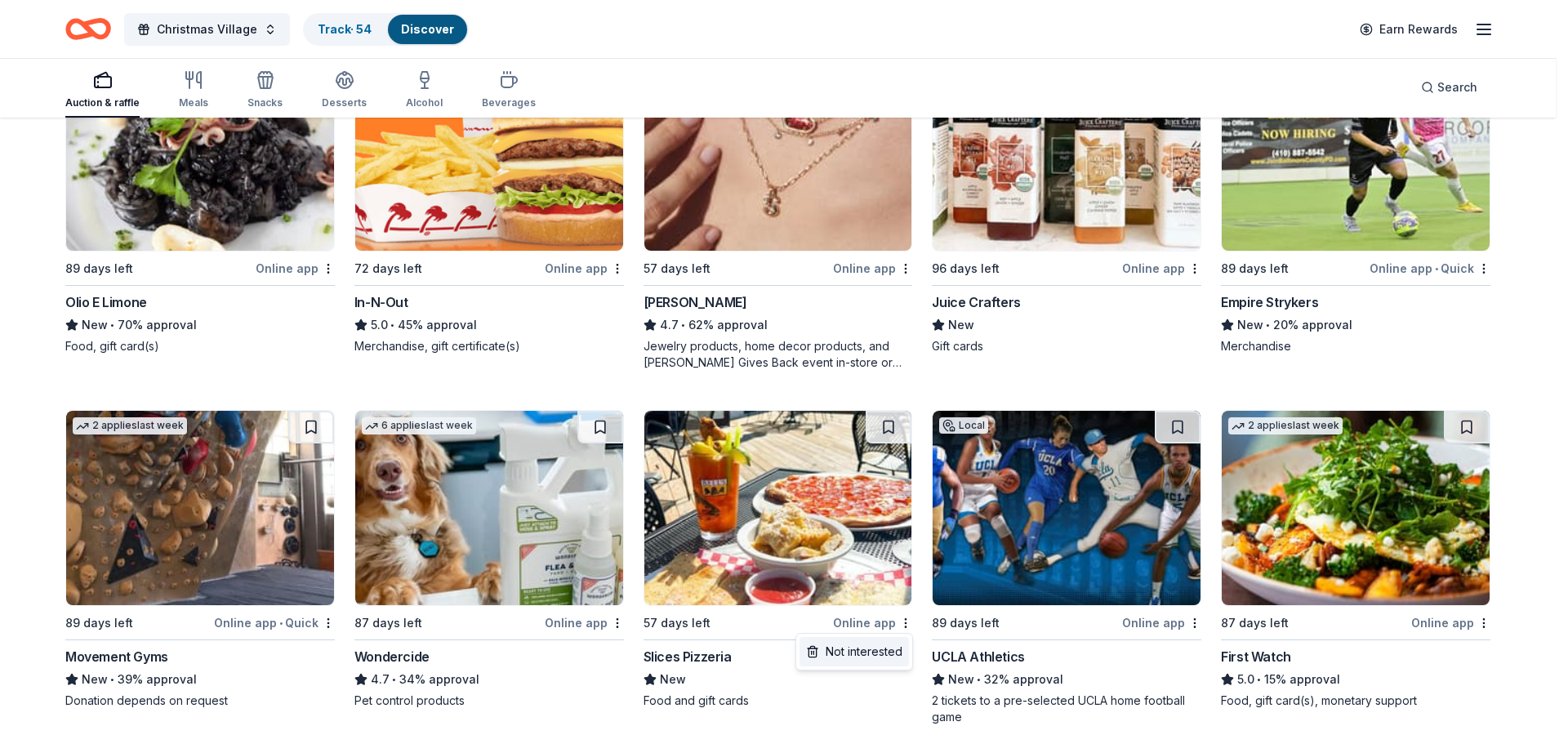
click at [885, 660] on div "Not interested" at bounding box center [853, 652] width 110 height 29
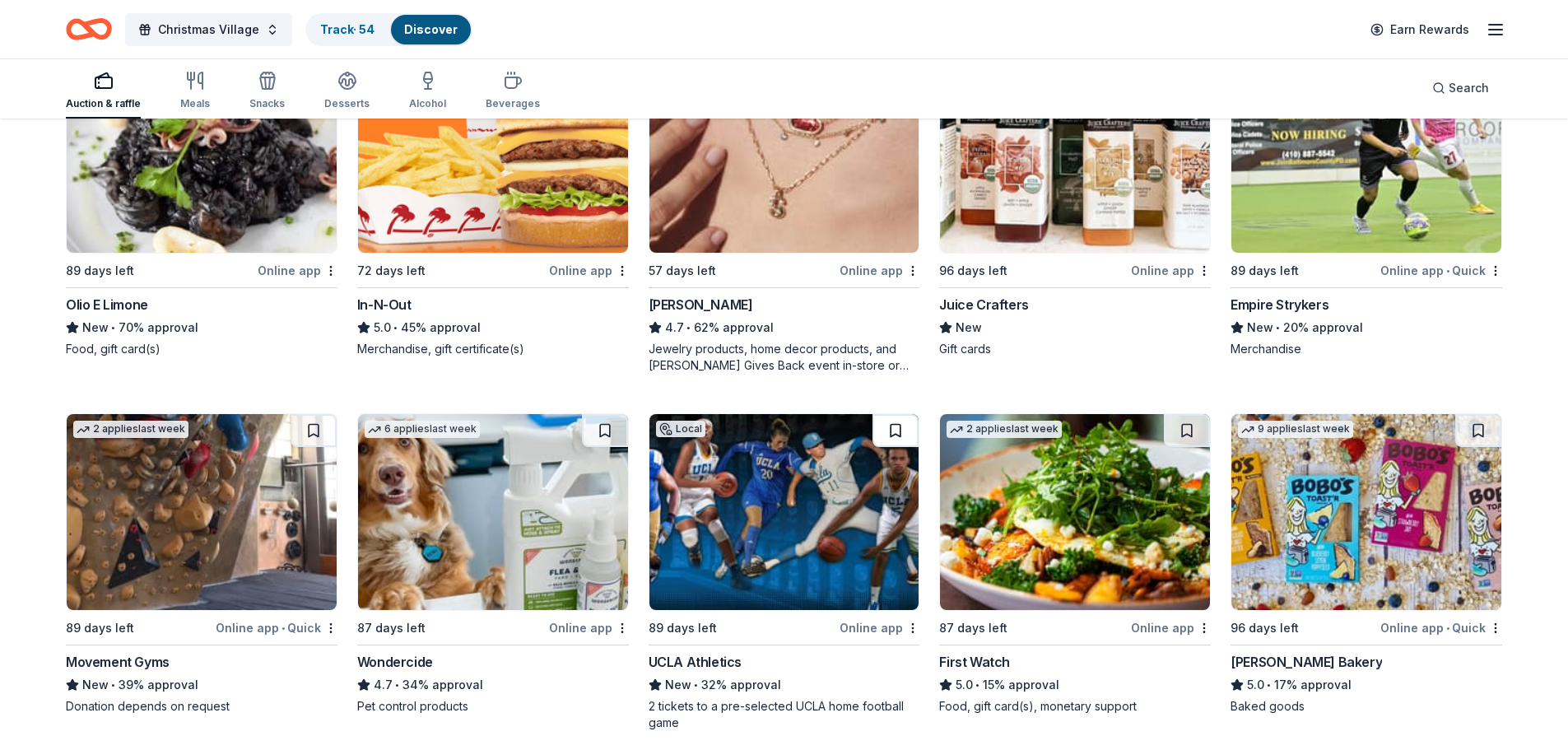
click at [894, 428] on button at bounding box center [896, 431] width 46 height 33
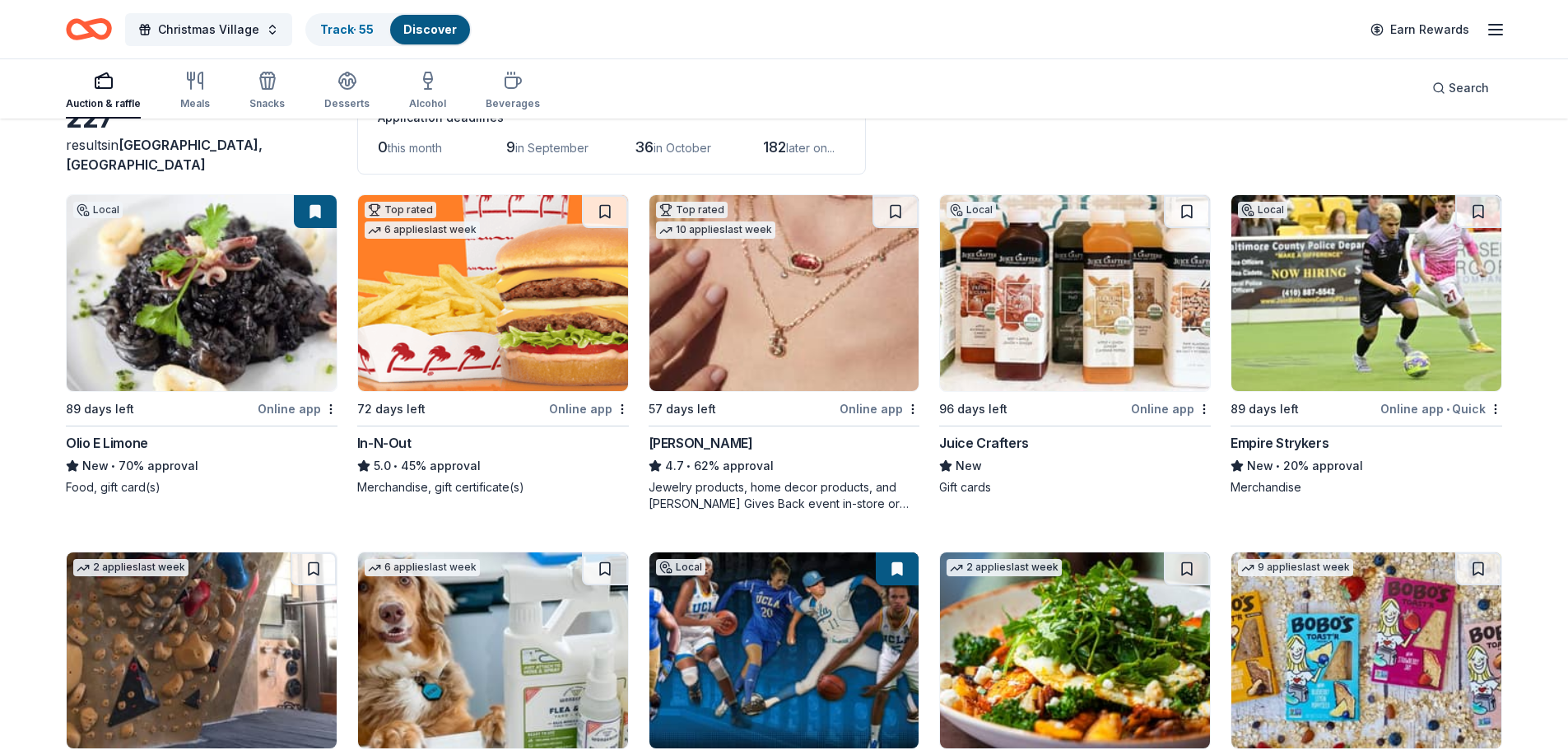
scroll to position [0, 0]
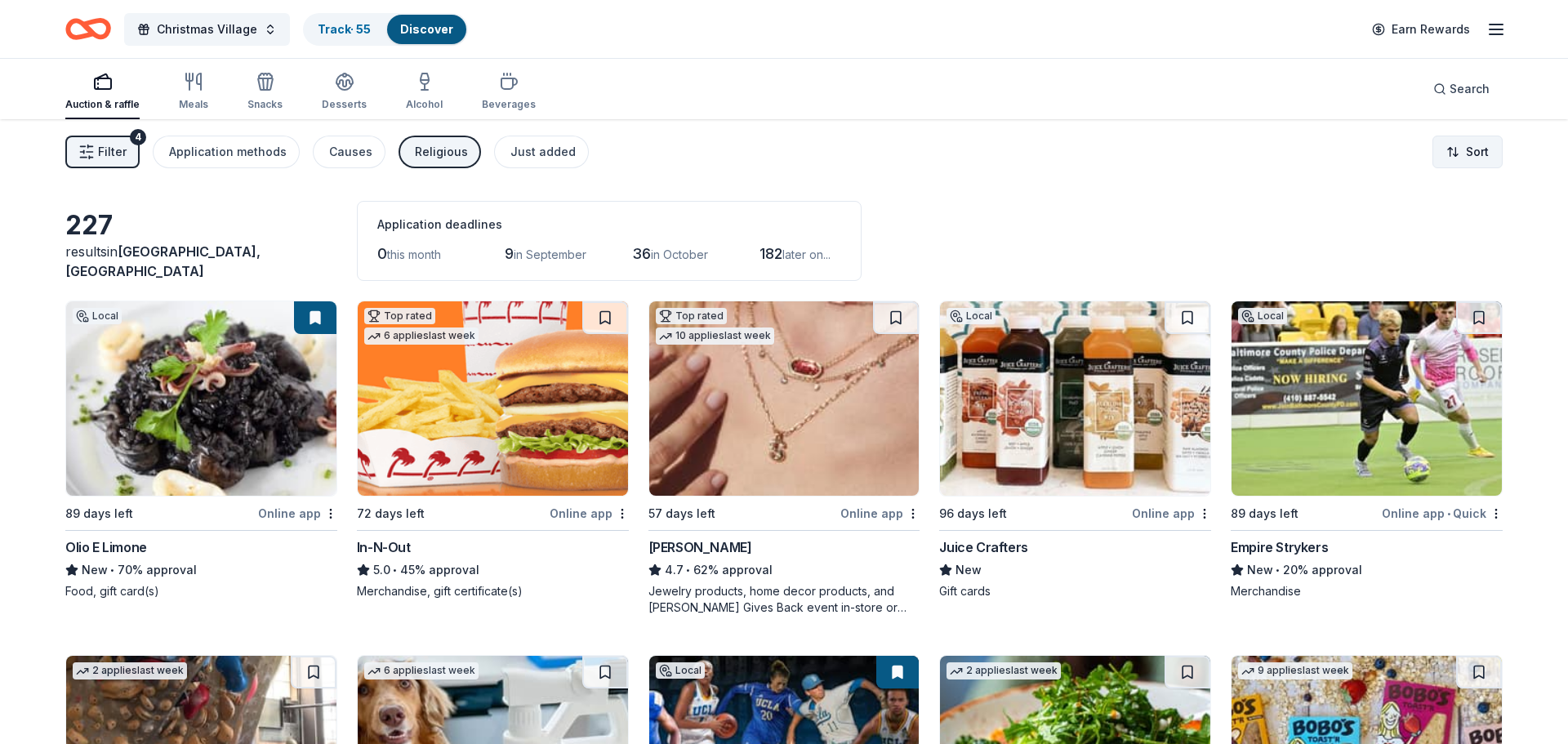
click at [1461, 156] on html "Christmas Village Track · 55 Discover Earn Rewards Auction & raffle Meals Snack…" at bounding box center [784, 372] width 1568 height 744
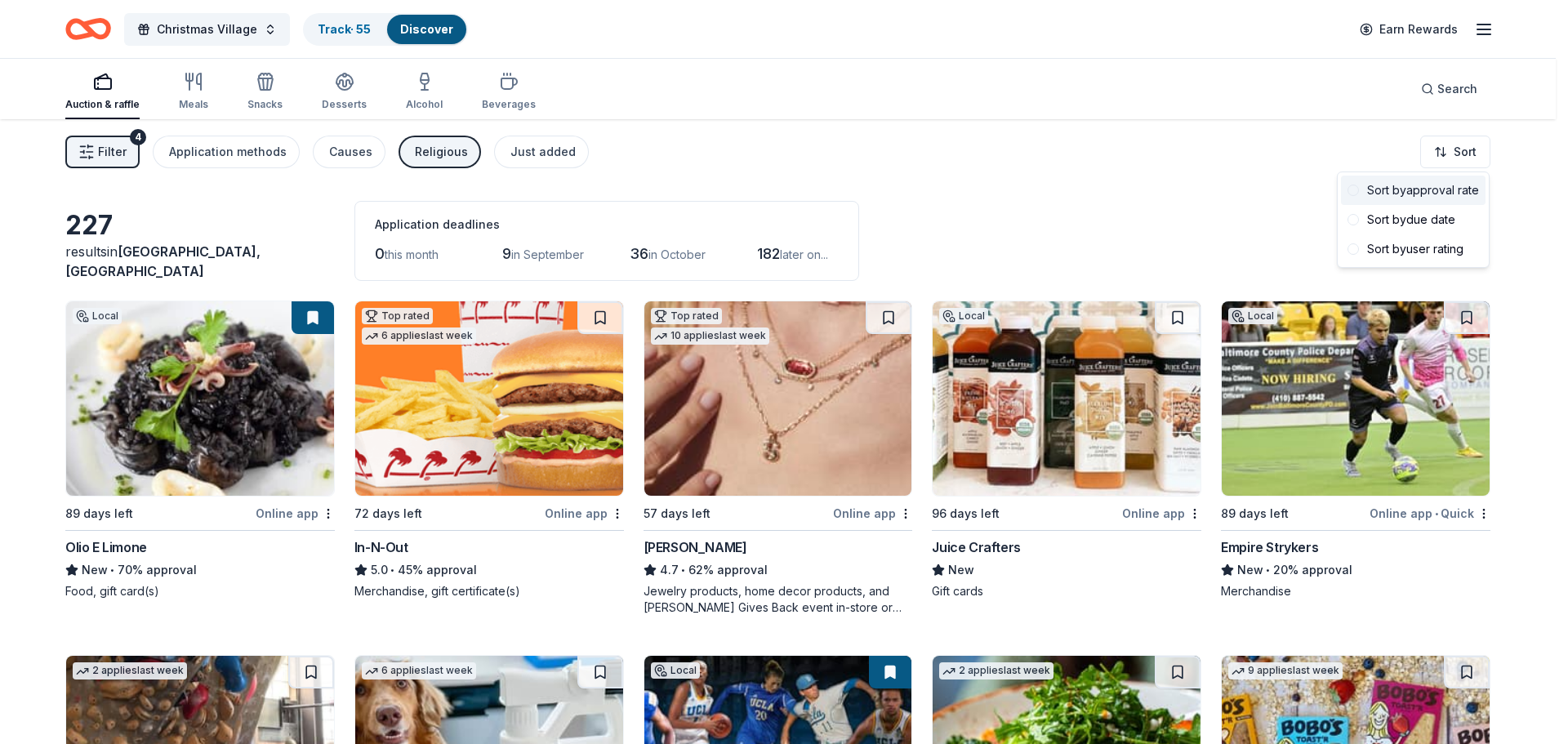
click at [1466, 195] on div "Sort by approval rate" at bounding box center [1413, 190] width 145 height 29
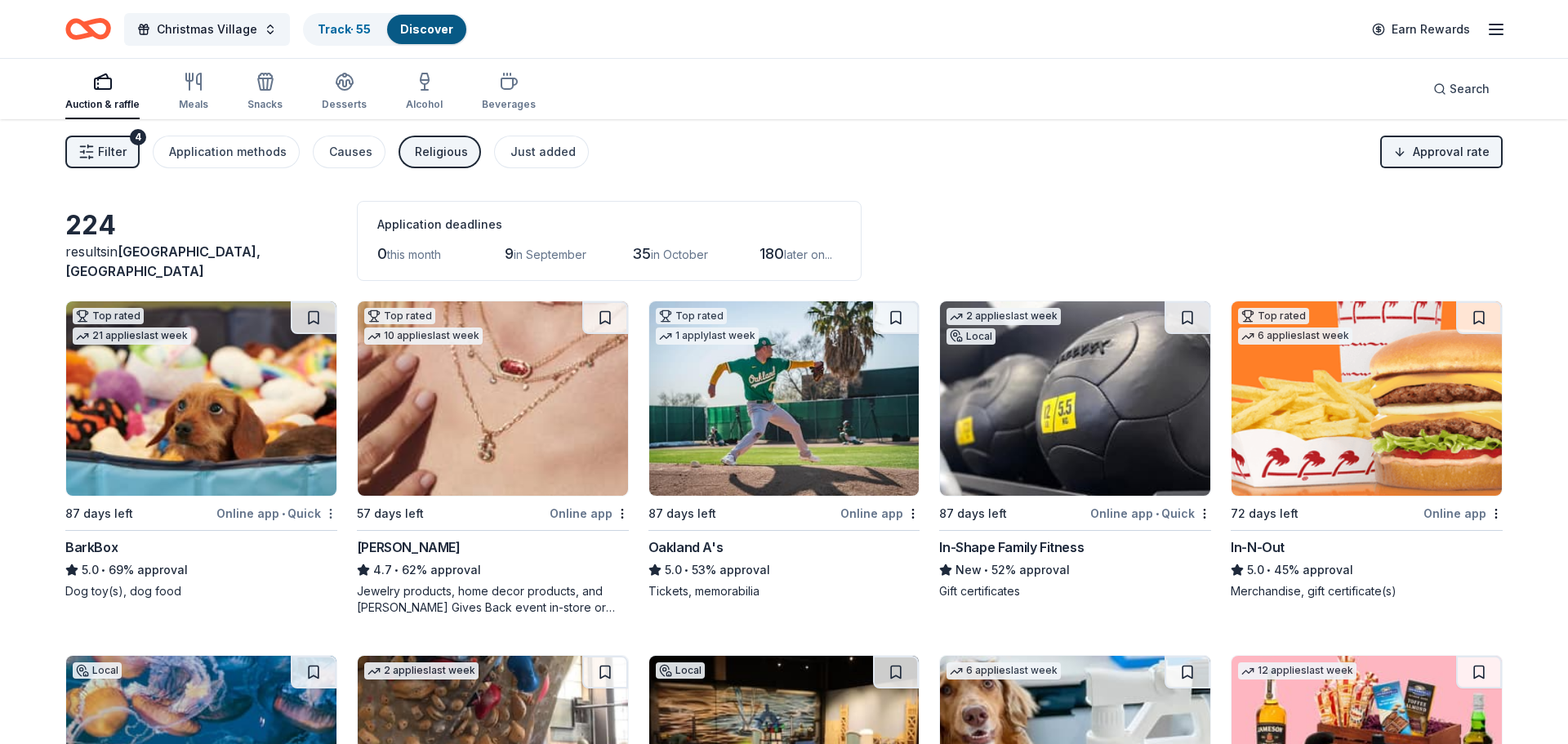
click at [331, 517] on body "Christmas Village Track · 55 Discover Earn Rewards Auction & raffle Meals Snack…" at bounding box center [784, 372] width 1568 height 744
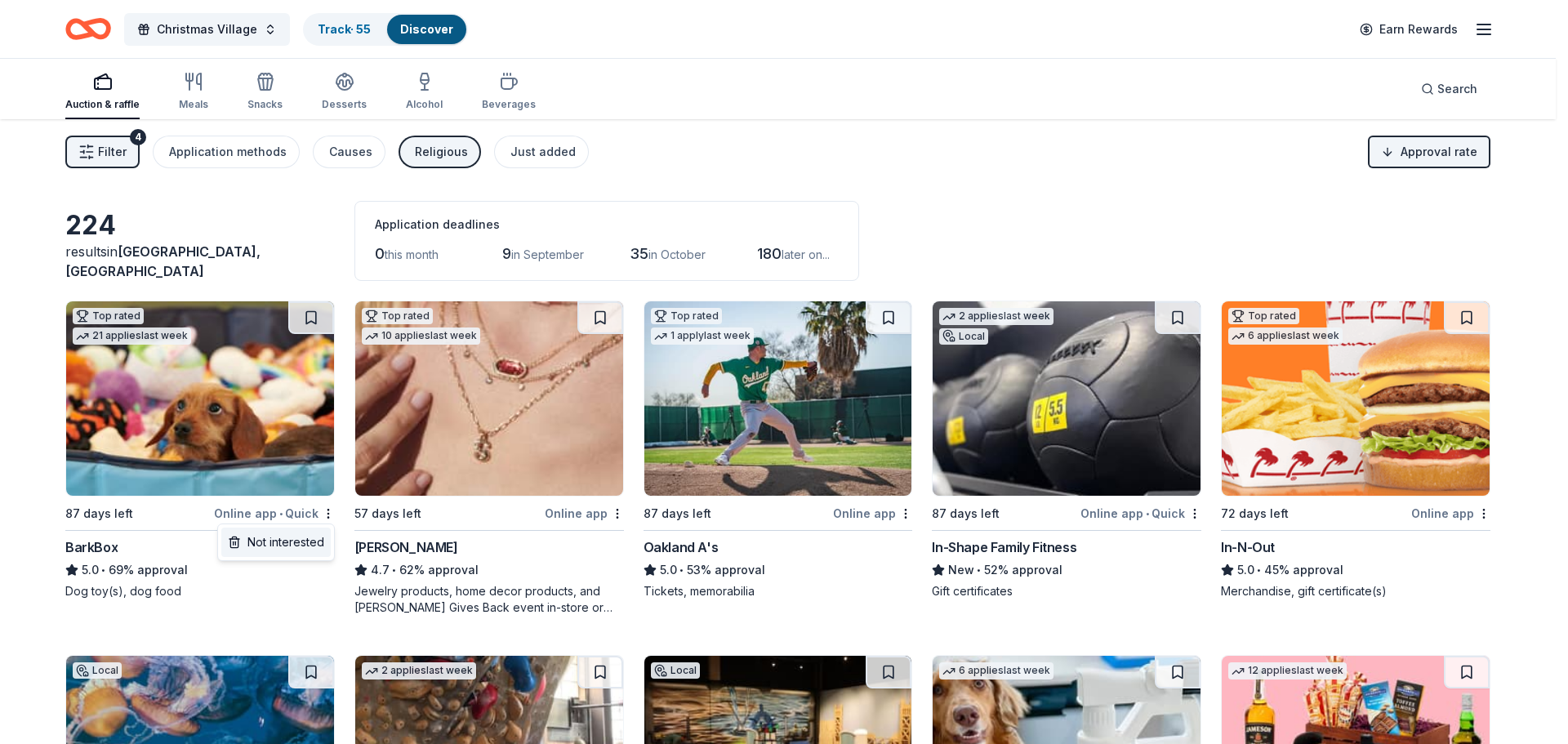
click at [289, 548] on div "Not interested" at bounding box center [276, 542] width 110 height 29
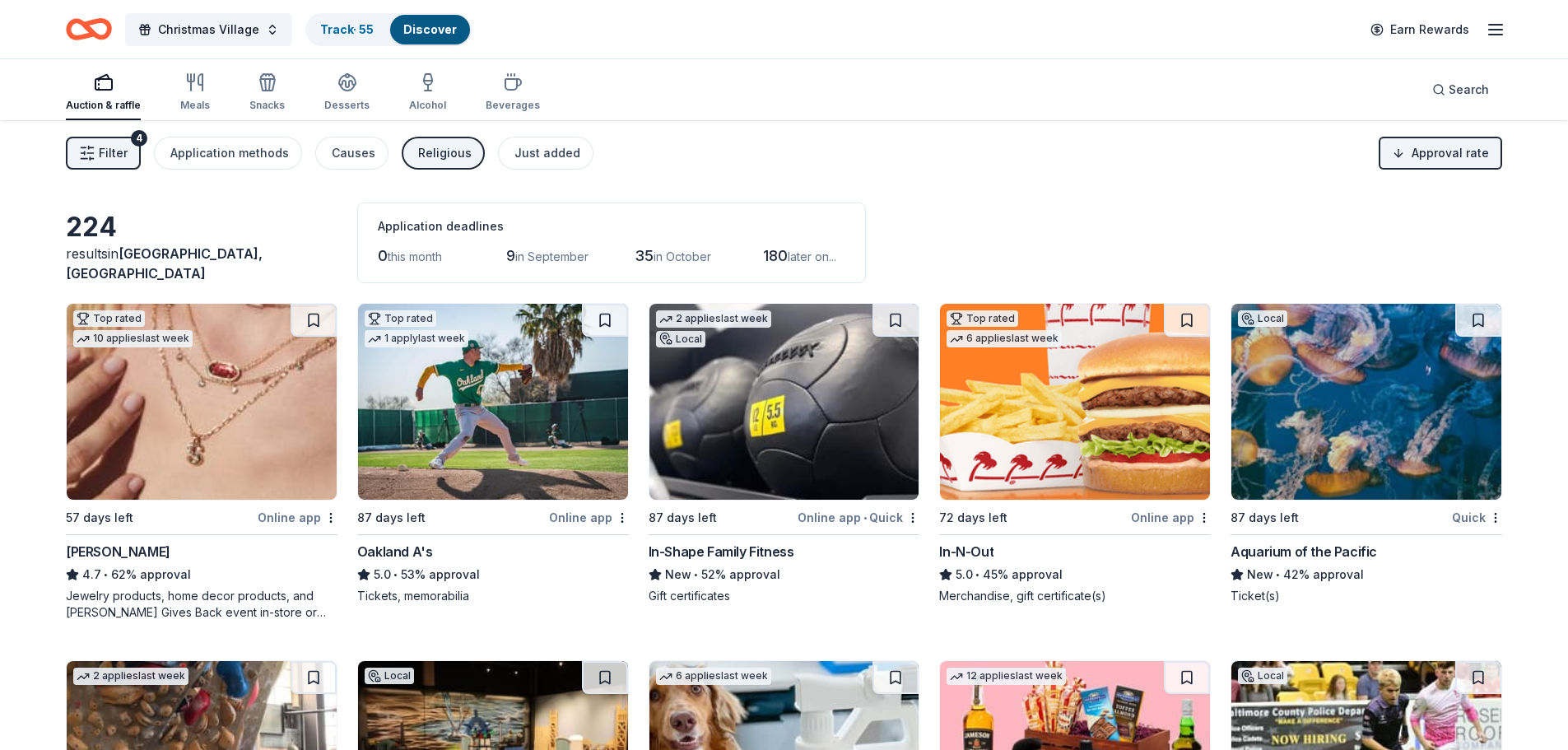
click at [624, 526] on div "Online app" at bounding box center [589, 517] width 80 height 21
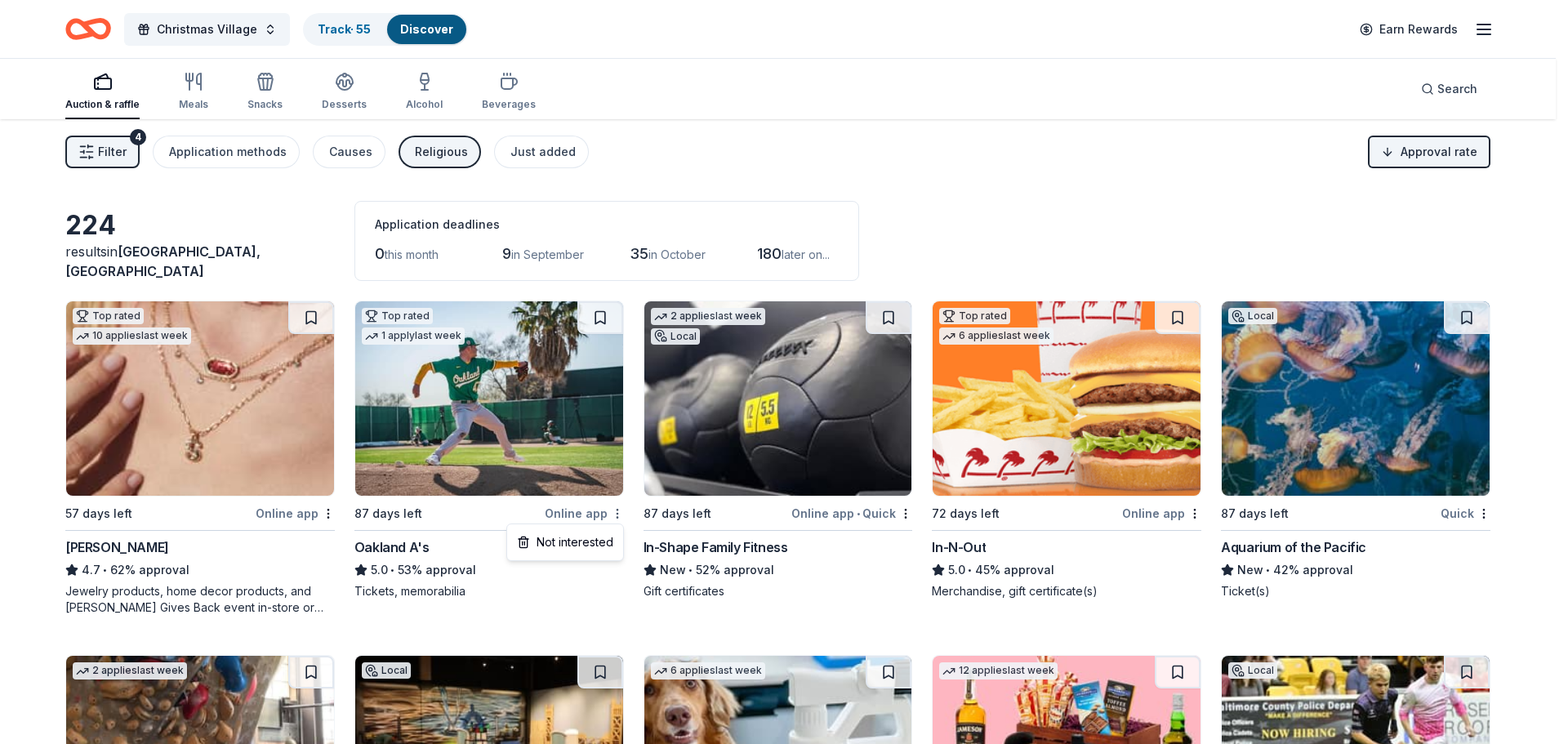
click at [617, 512] on html "Christmas Village Track · 55 Discover Earn Rewards Auction & raffle Meals Snack…" at bounding box center [784, 372] width 1568 height 744
click at [593, 551] on div "Not interested" at bounding box center [565, 542] width 110 height 29
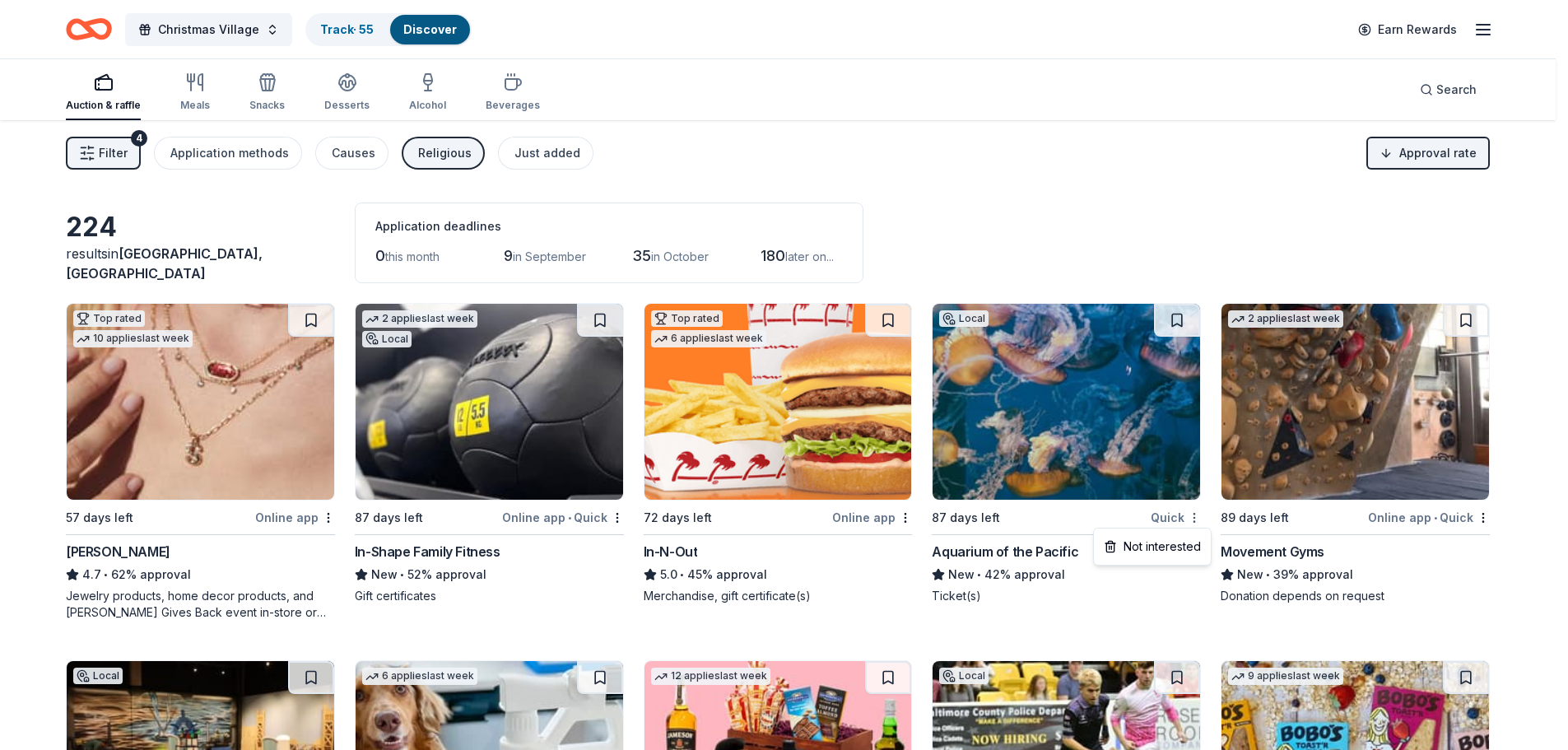
click at [1205, 521] on html "Christmas Village Track · 55 Discover Earn Rewards Auction & raffle Meals Snack…" at bounding box center [784, 375] width 1568 height 750
click at [1190, 543] on div "Not interested" at bounding box center [1152, 546] width 111 height 29
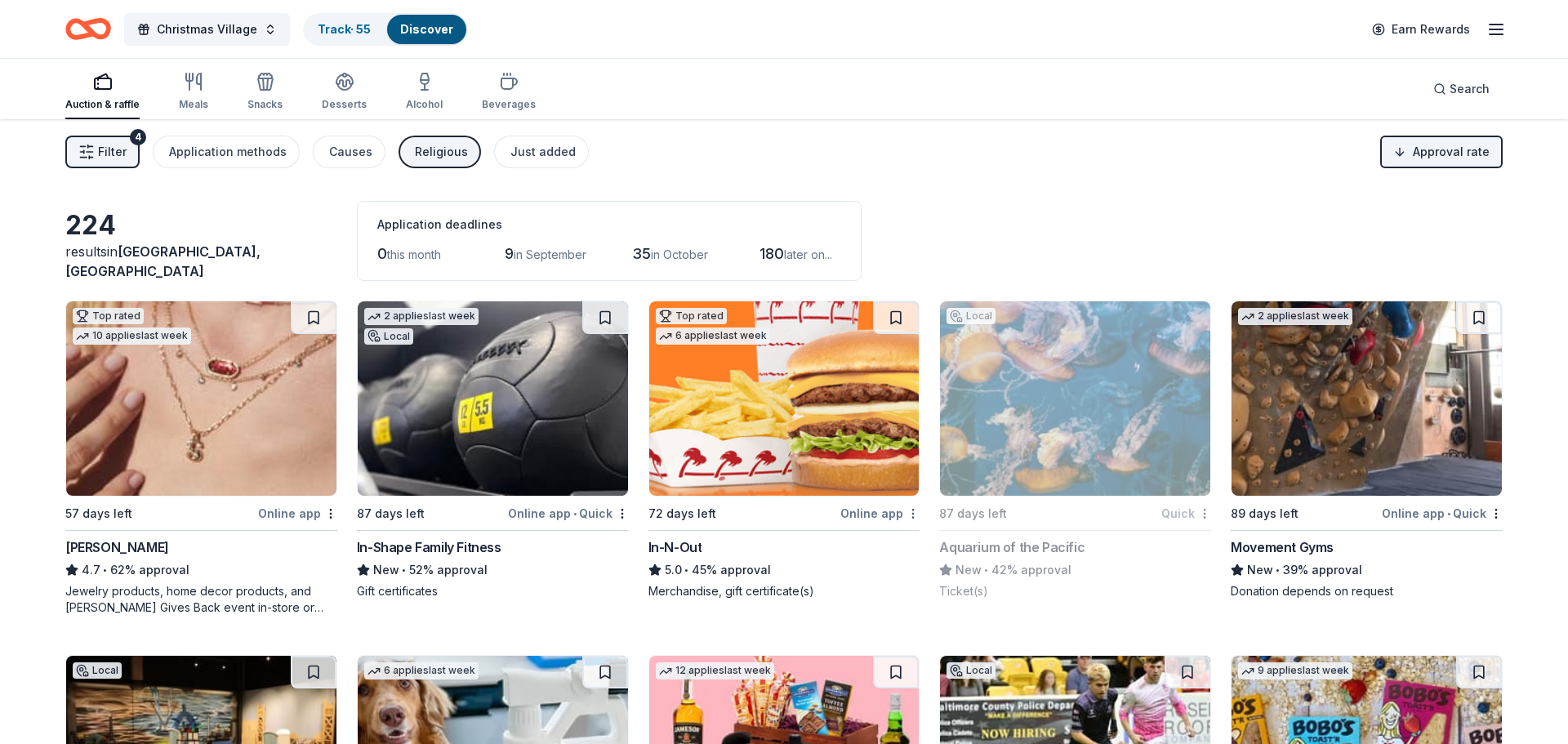
click at [907, 515] on html "Christmas Village Track · 55 Discover Earn Rewards Auction & raffle Meals Snack…" at bounding box center [784, 372] width 1568 height 744
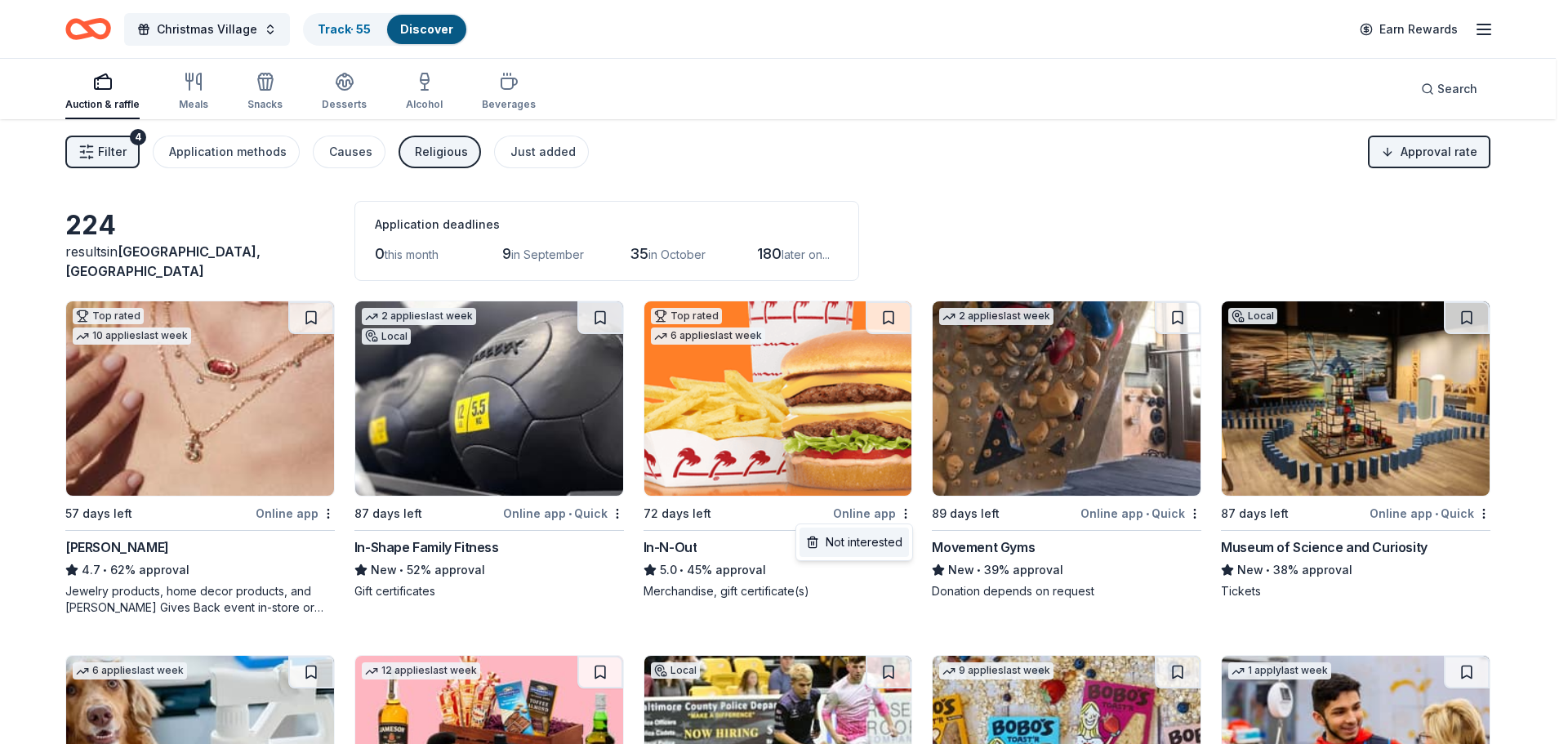
click at [887, 539] on div "Not interested" at bounding box center [853, 542] width 110 height 29
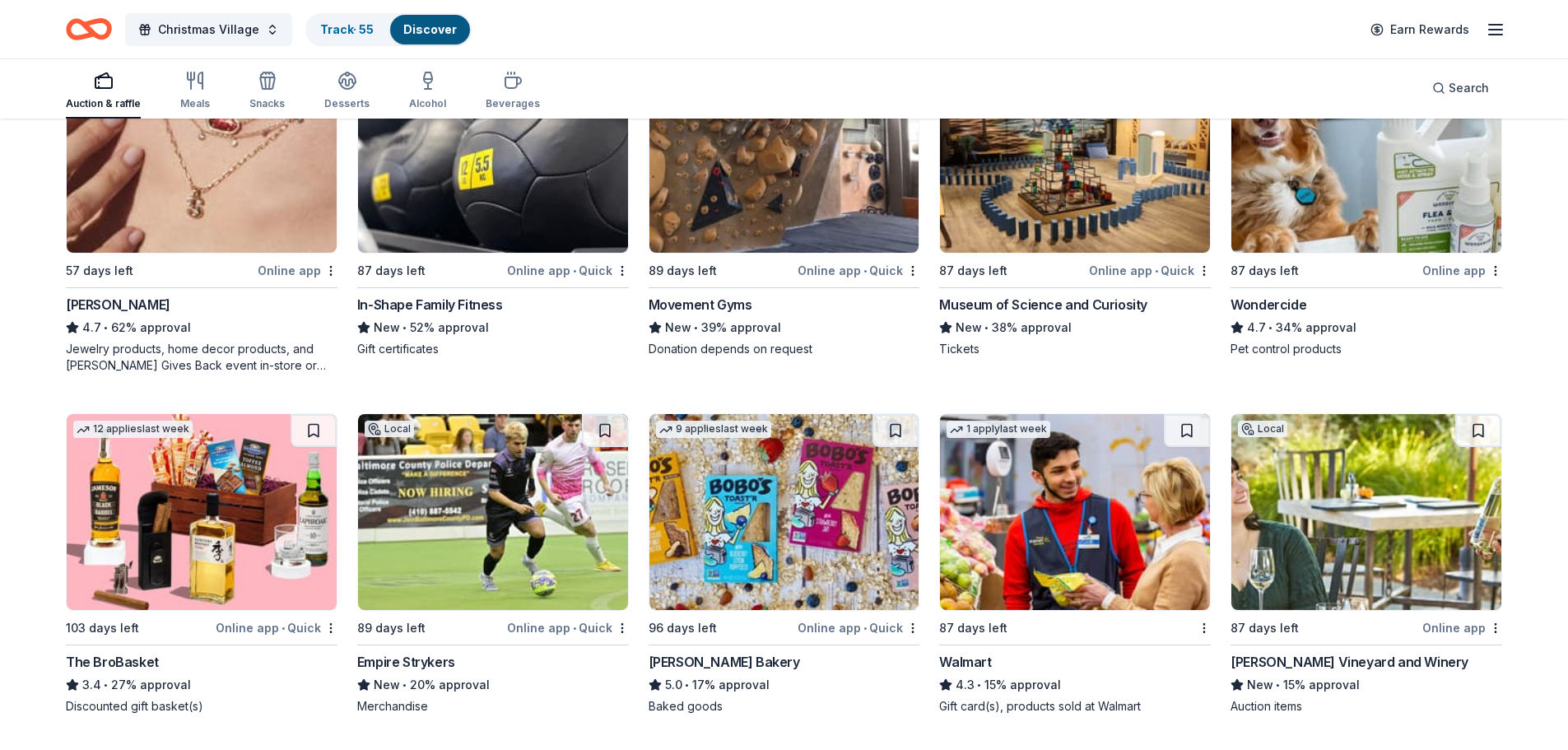
scroll to position [329, 0]
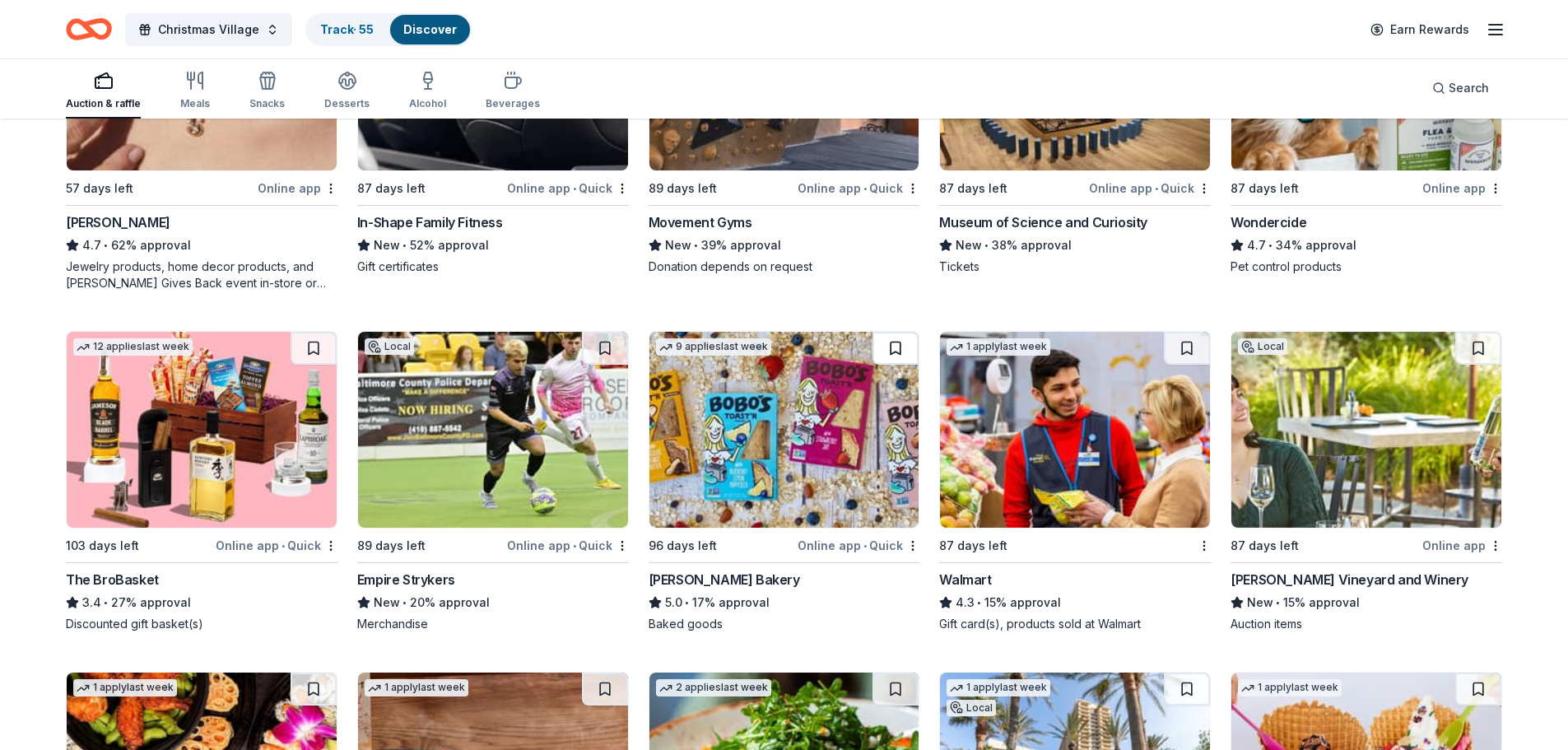
click at [894, 357] on button at bounding box center [896, 349] width 46 height 33
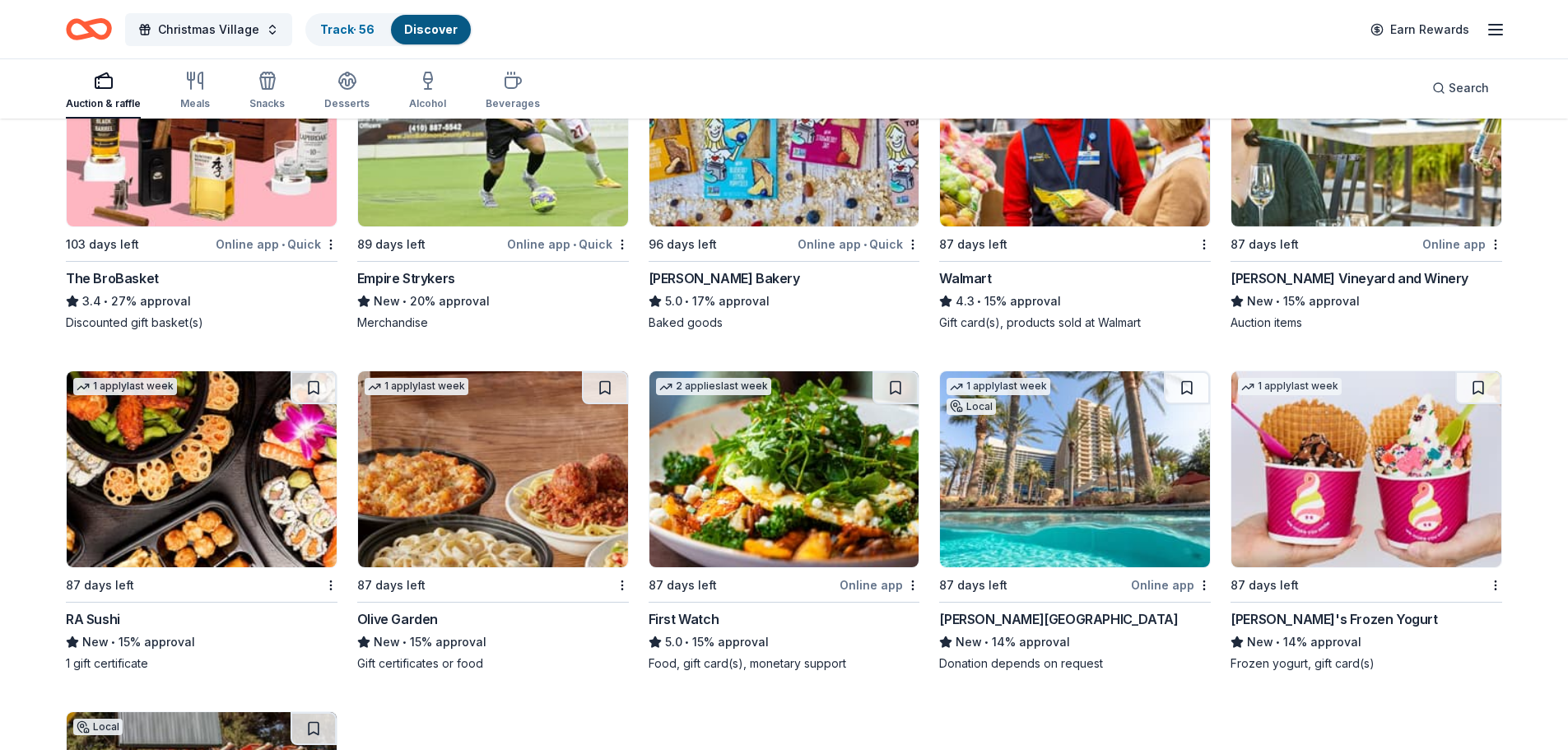
scroll to position [659, 0]
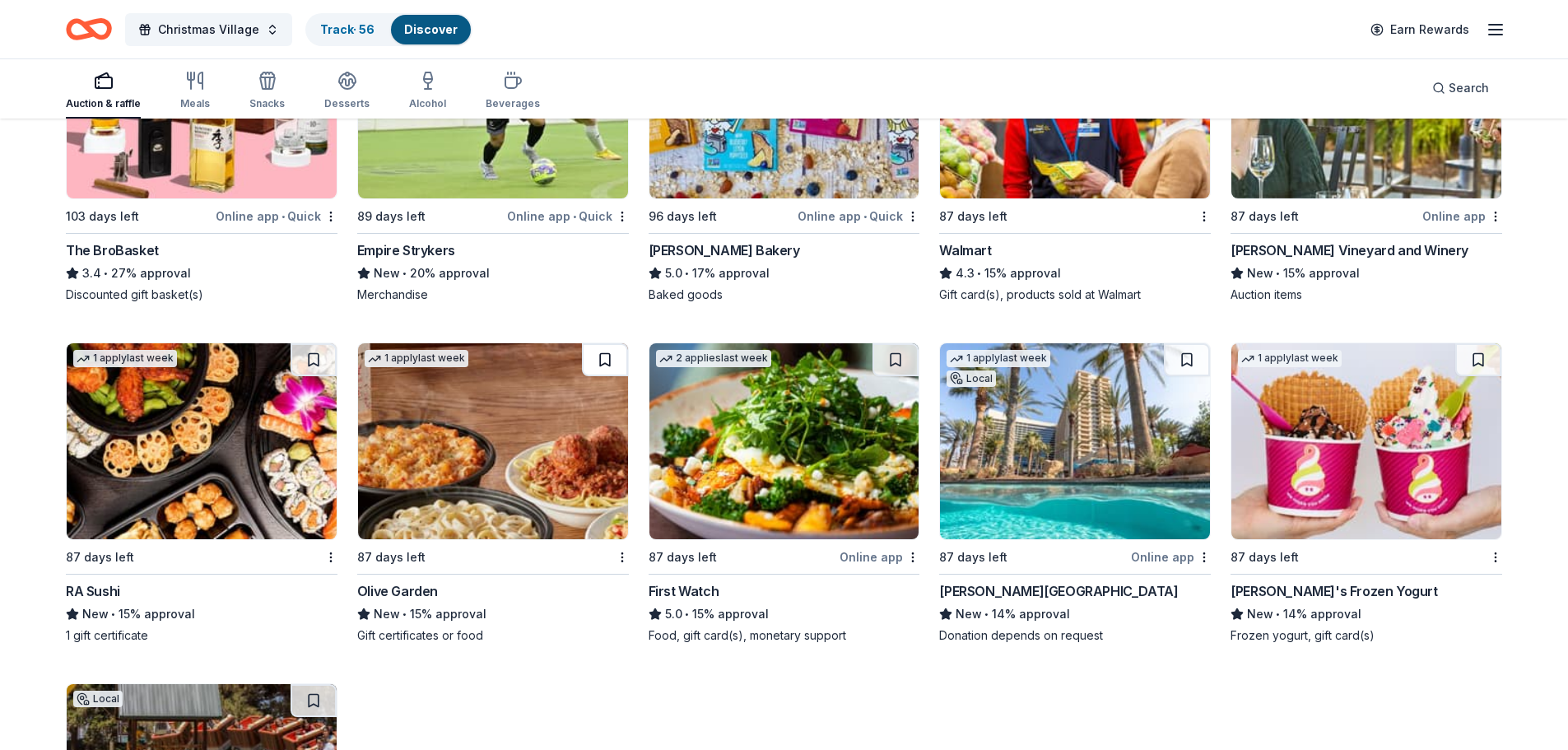
click at [613, 364] on button at bounding box center [605, 360] width 46 height 33
click at [1196, 370] on button at bounding box center [1186, 360] width 46 height 33
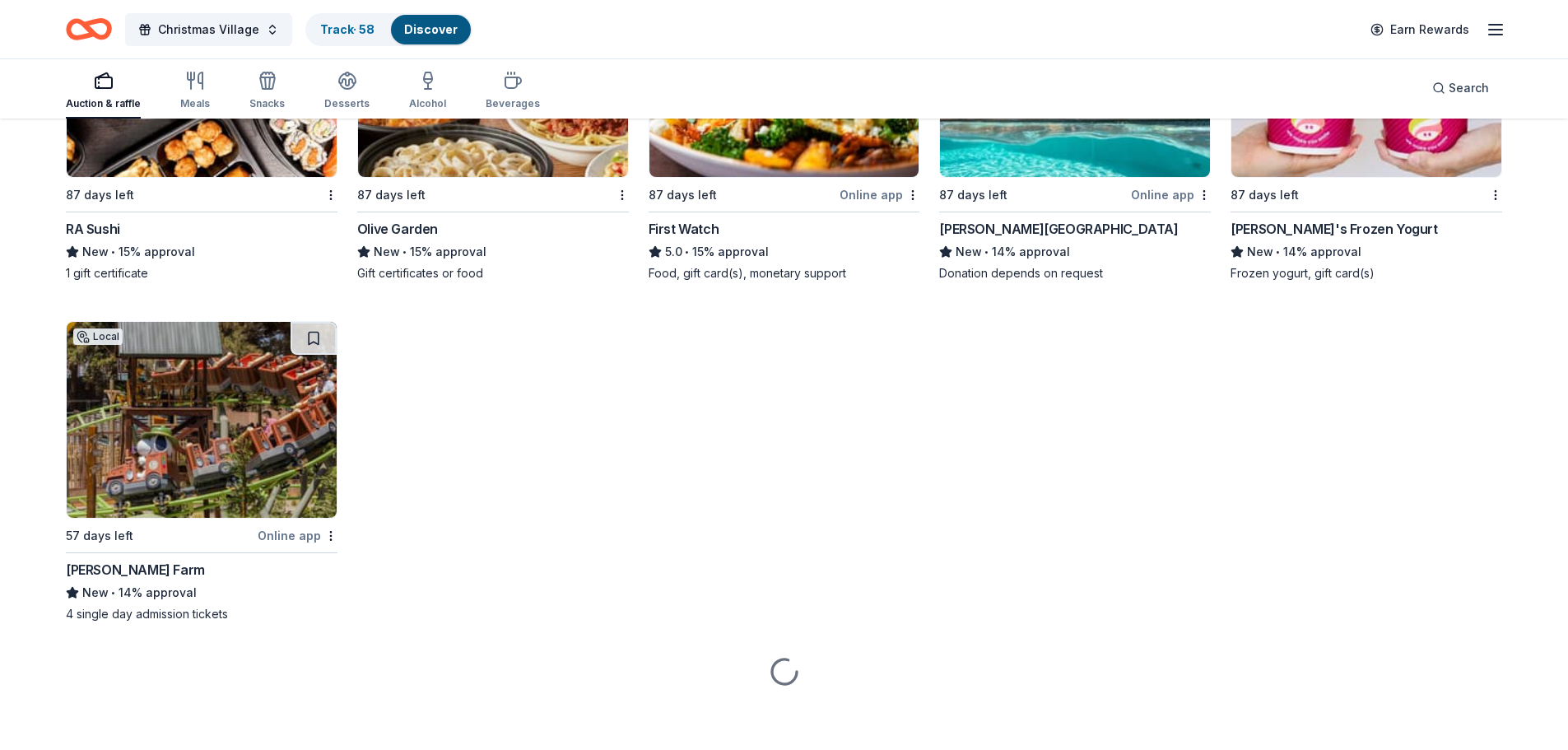
scroll to position [1025, 0]
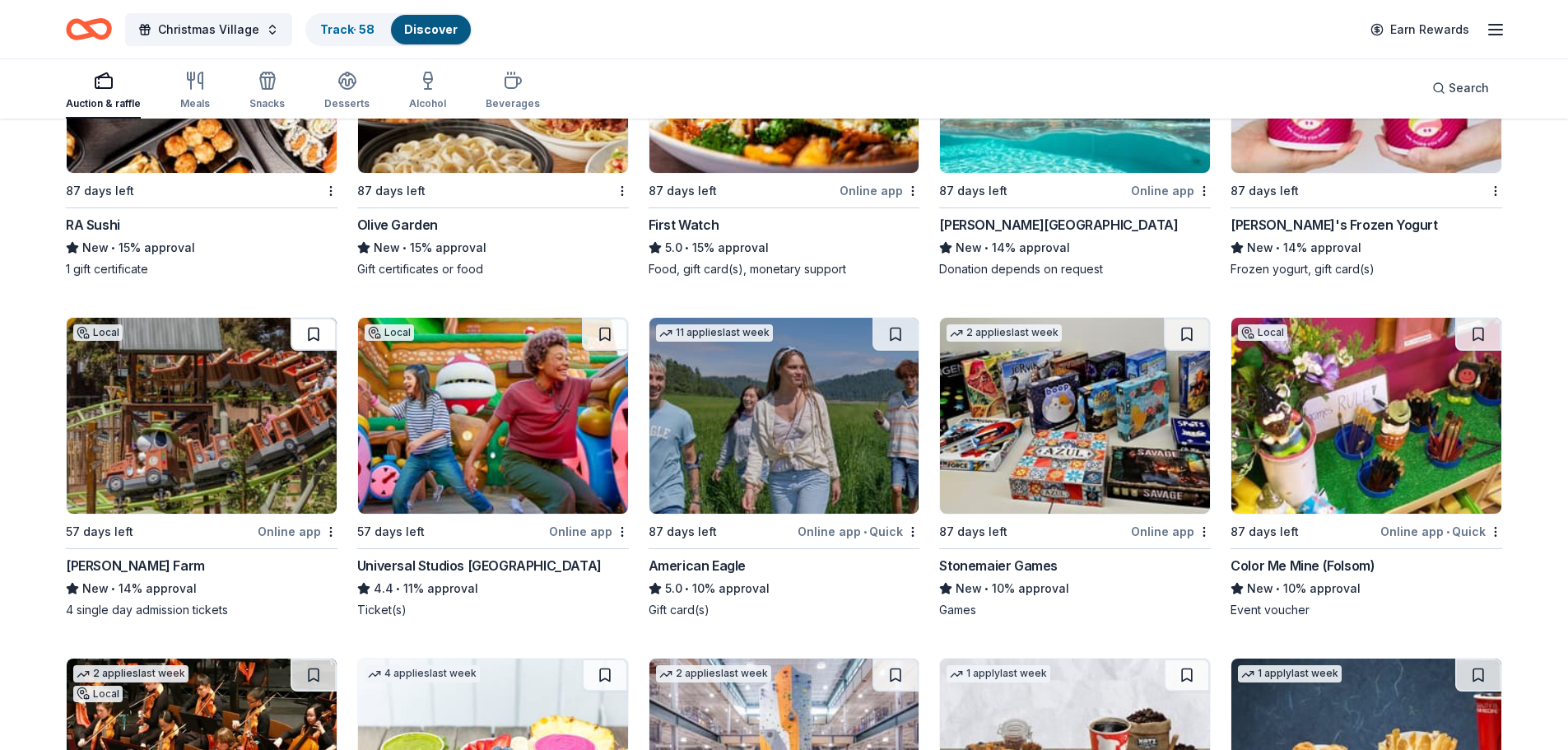
click at [315, 332] on button at bounding box center [313, 335] width 46 height 33
click at [619, 332] on button at bounding box center [605, 335] width 46 height 33
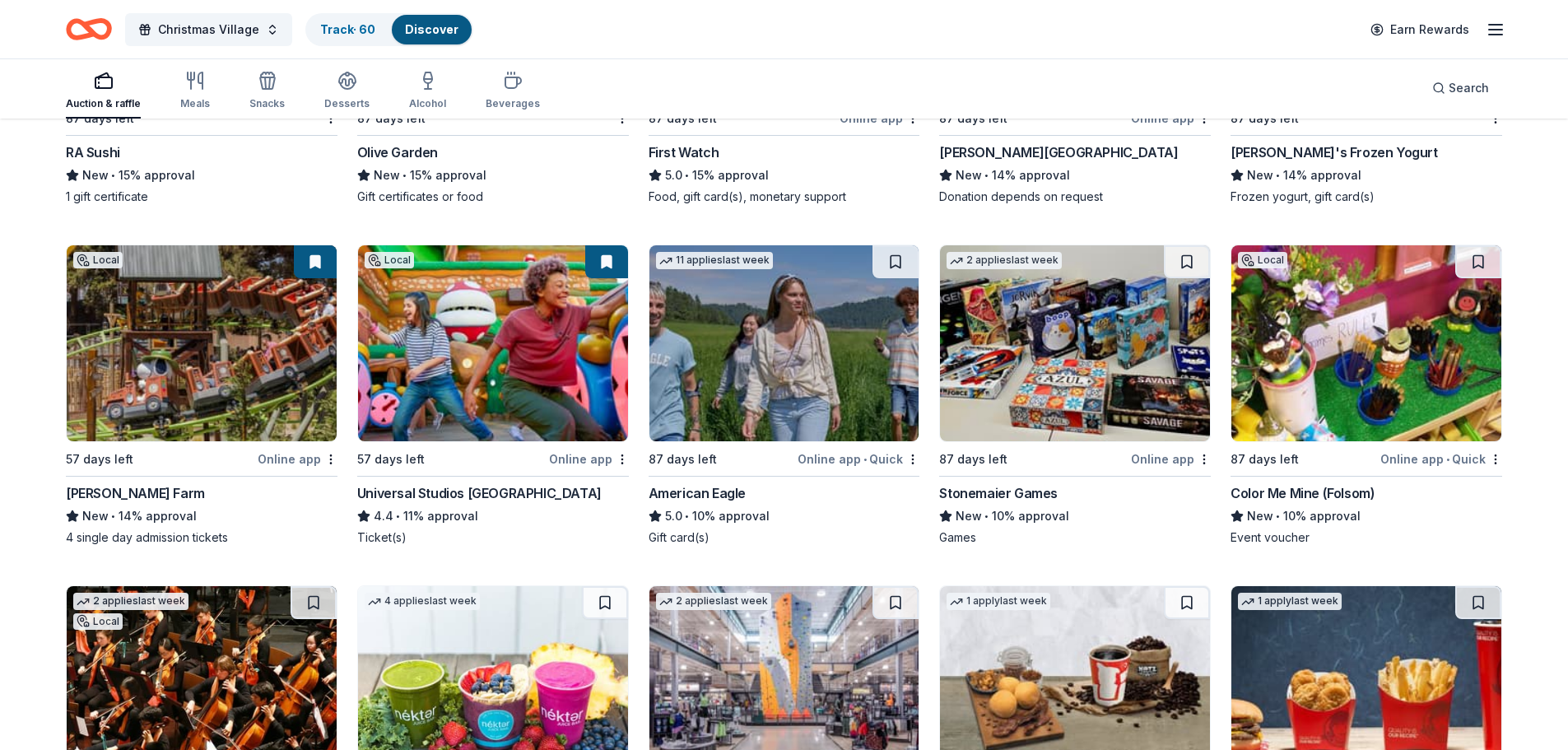
scroll to position [1107, 0]
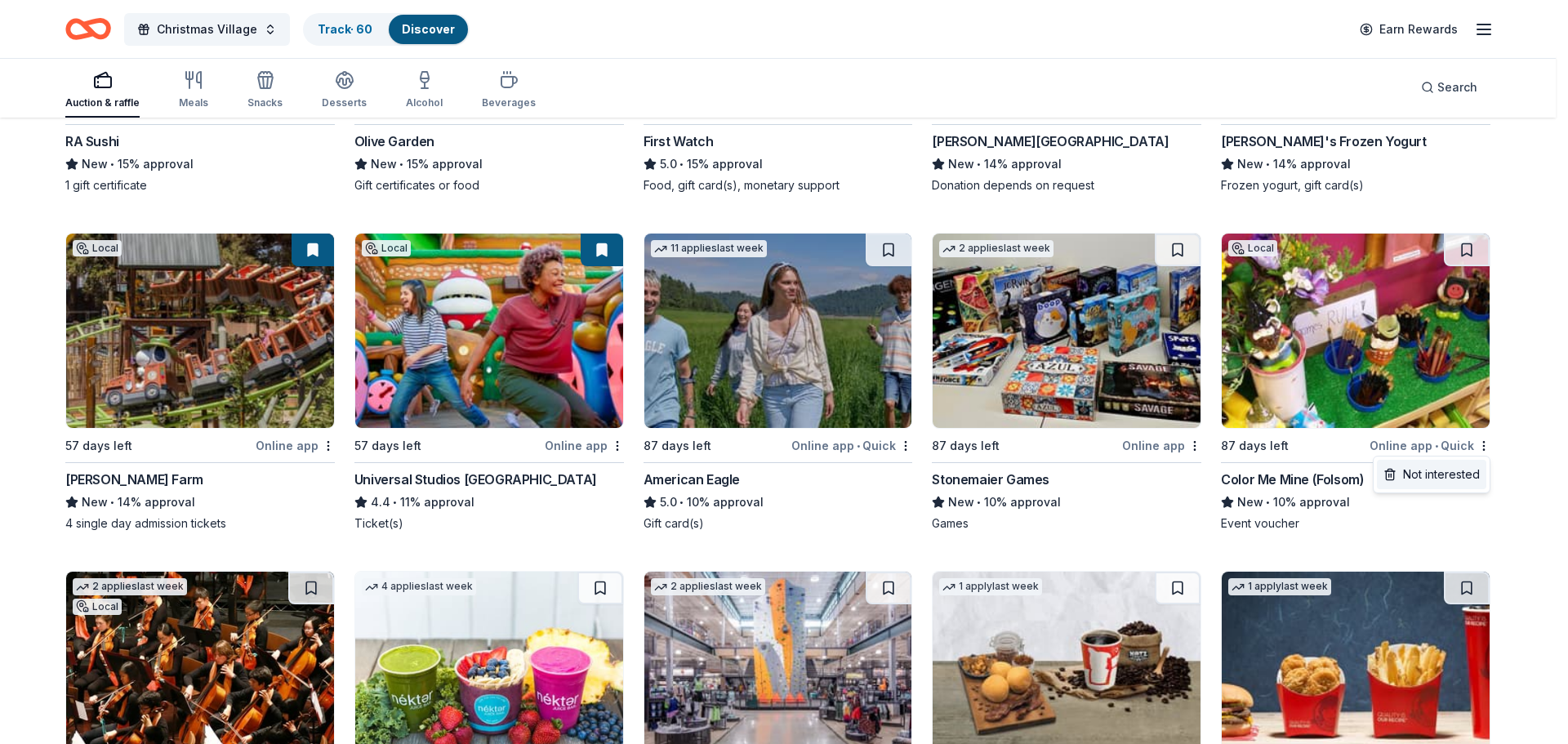
click at [1475, 472] on div "Not interested" at bounding box center [1431, 475] width 110 height 29
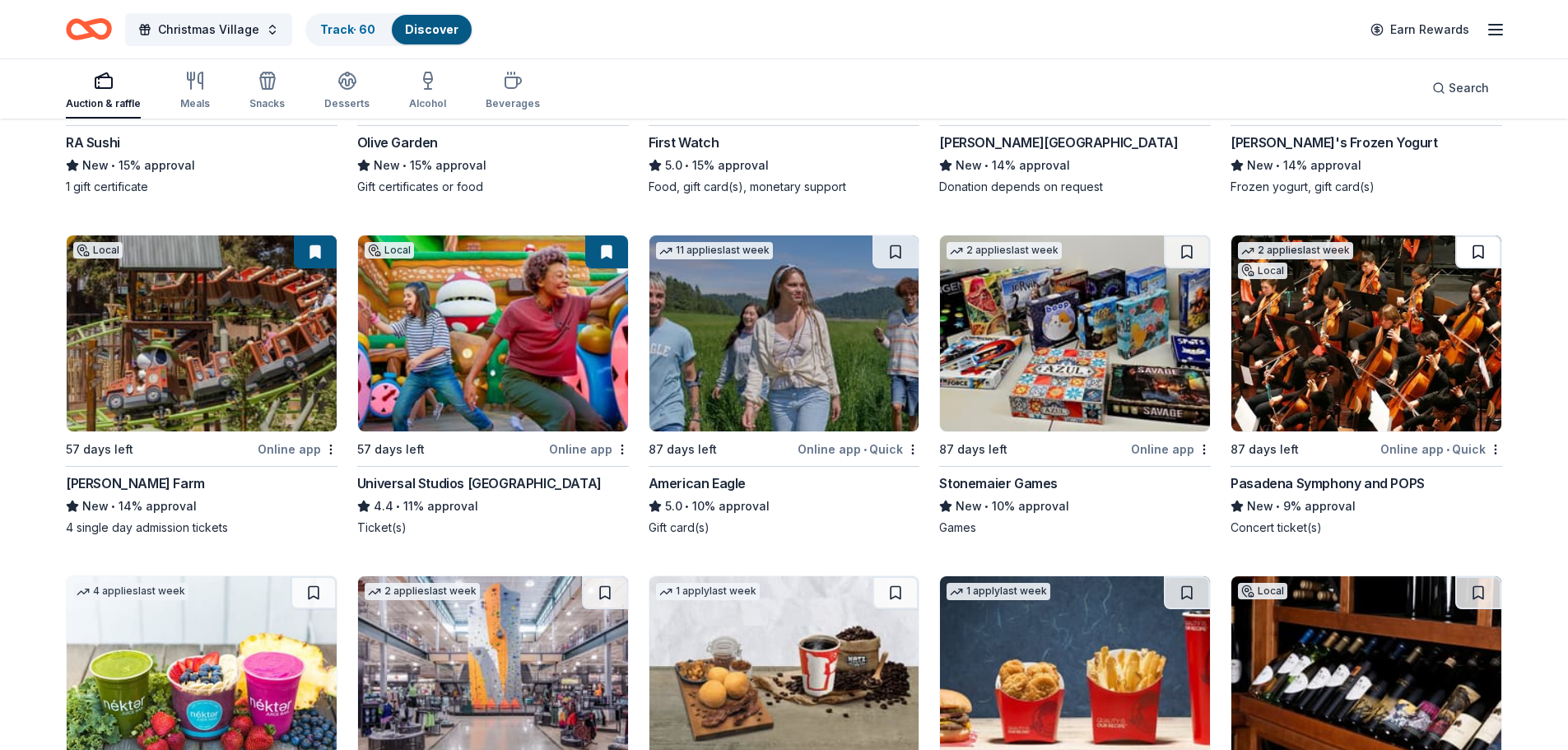
click at [1479, 255] on button at bounding box center [1478, 253] width 46 height 33
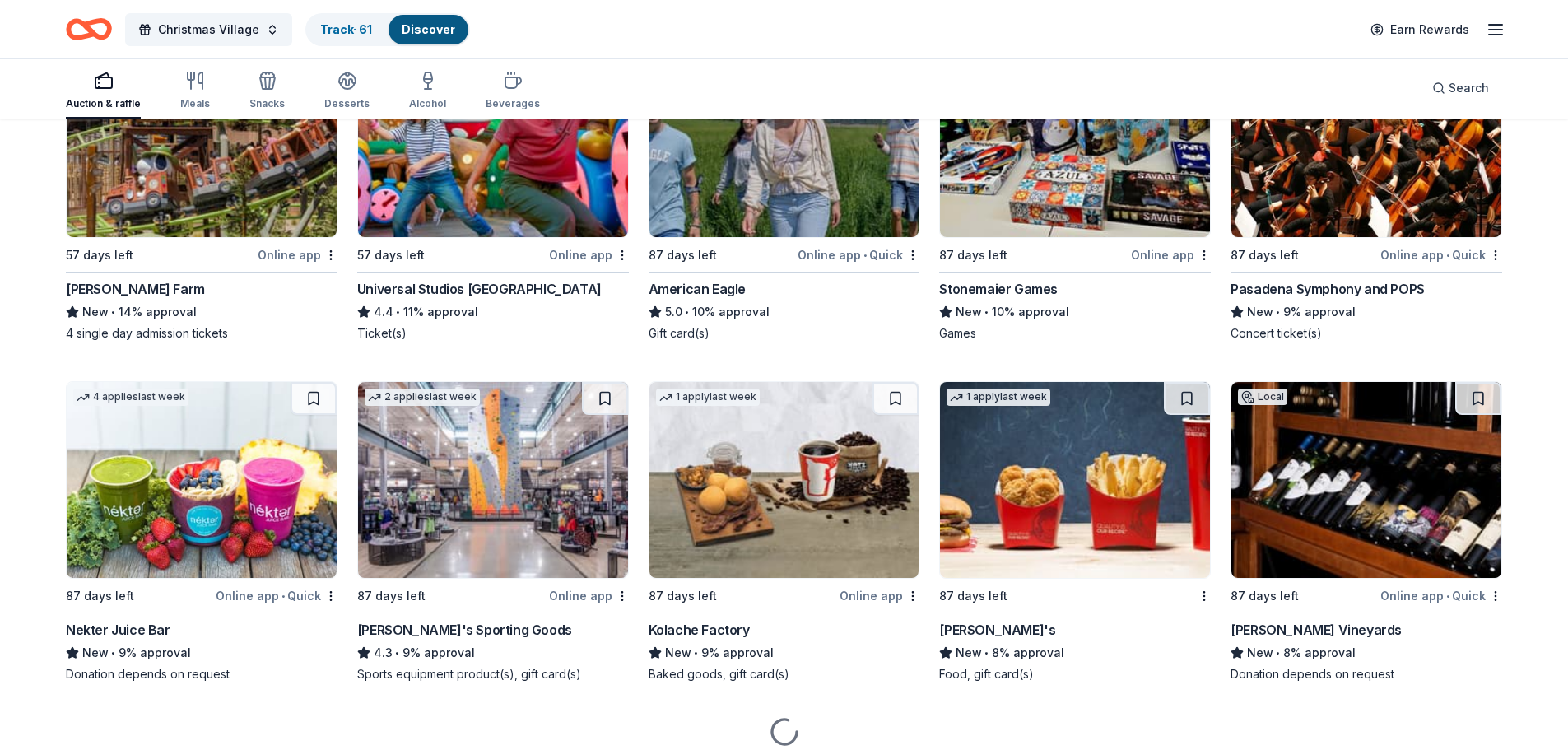
scroll to position [1355, 0]
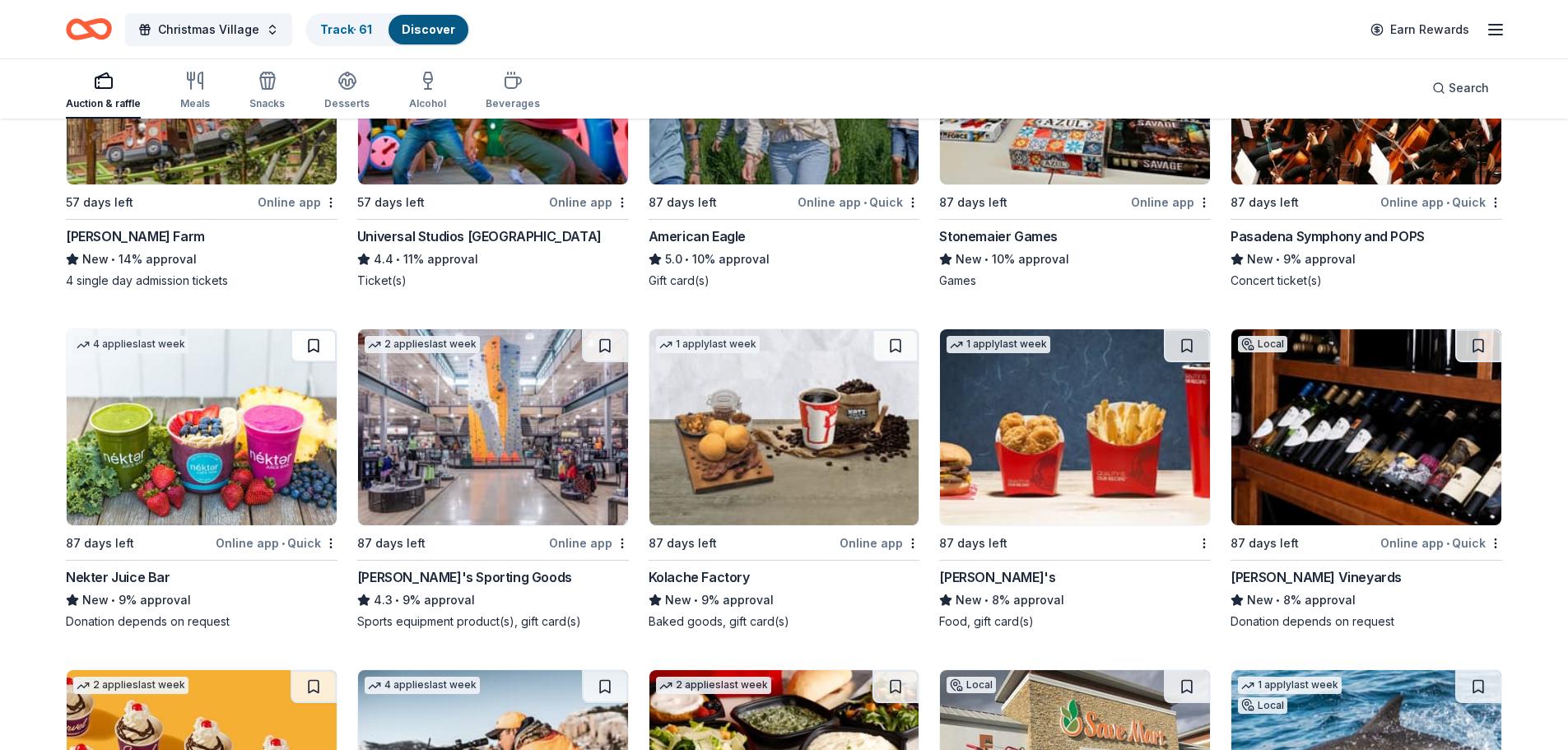
click at [317, 344] on button at bounding box center [313, 346] width 46 height 33
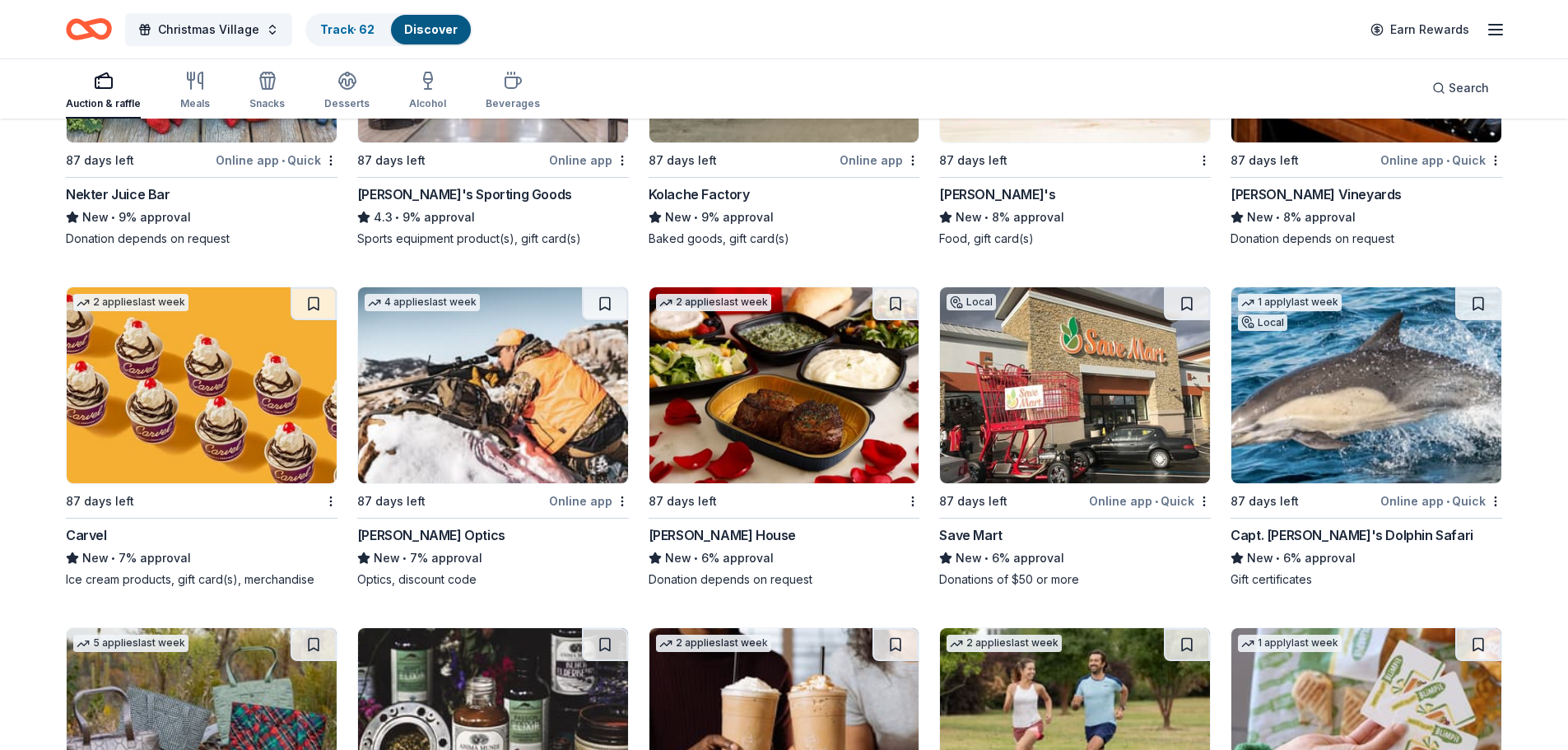
scroll to position [1766, 0]
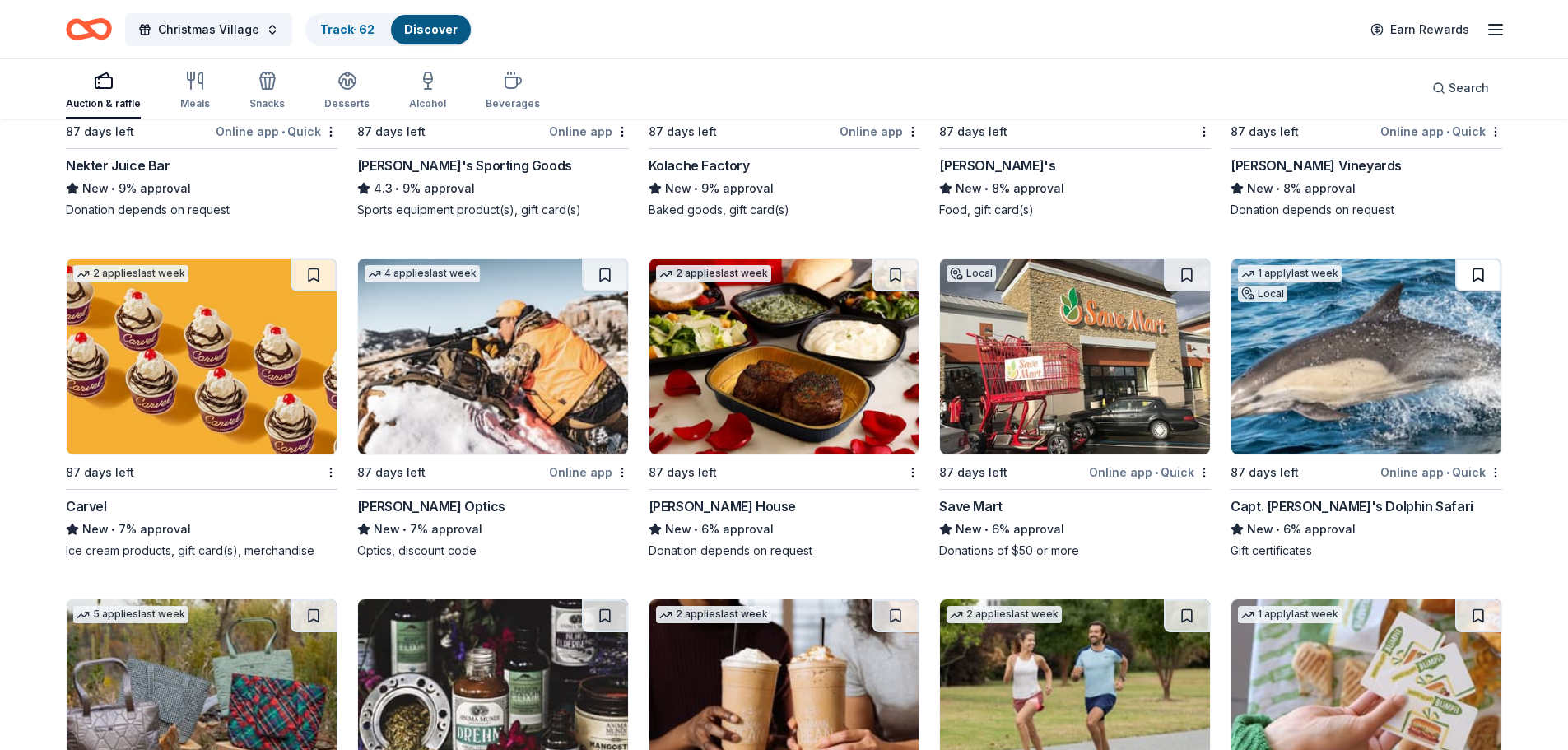
click at [1488, 277] on button at bounding box center [1478, 275] width 46 height 33
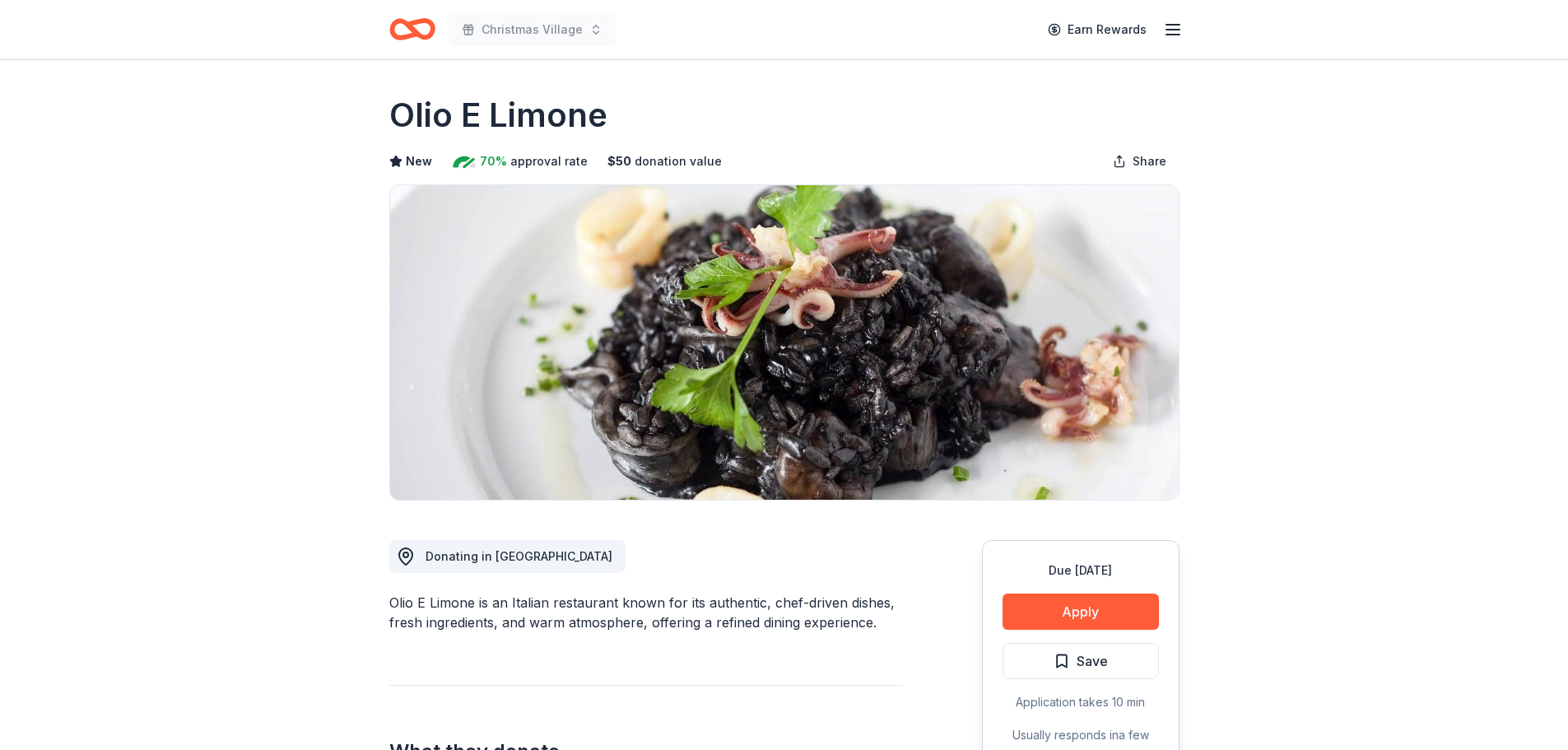
drag, startPoint x: 583, startPoint y: 117, endPoint x: 509, endPoint y: 529, distance: 418.6
click at [609, 114] on div "Olio E Limone" at bounding box center [784, 115] width 790 height 46
drag, startPoint x: 385, startPoint y: 603, endPoint x: 467, endPoint y: 607, distance: 82.1
drag, startPoint x: 478, startPoint y: 605, endPoint x: 391, endPoint y: 591, distance: 88.1
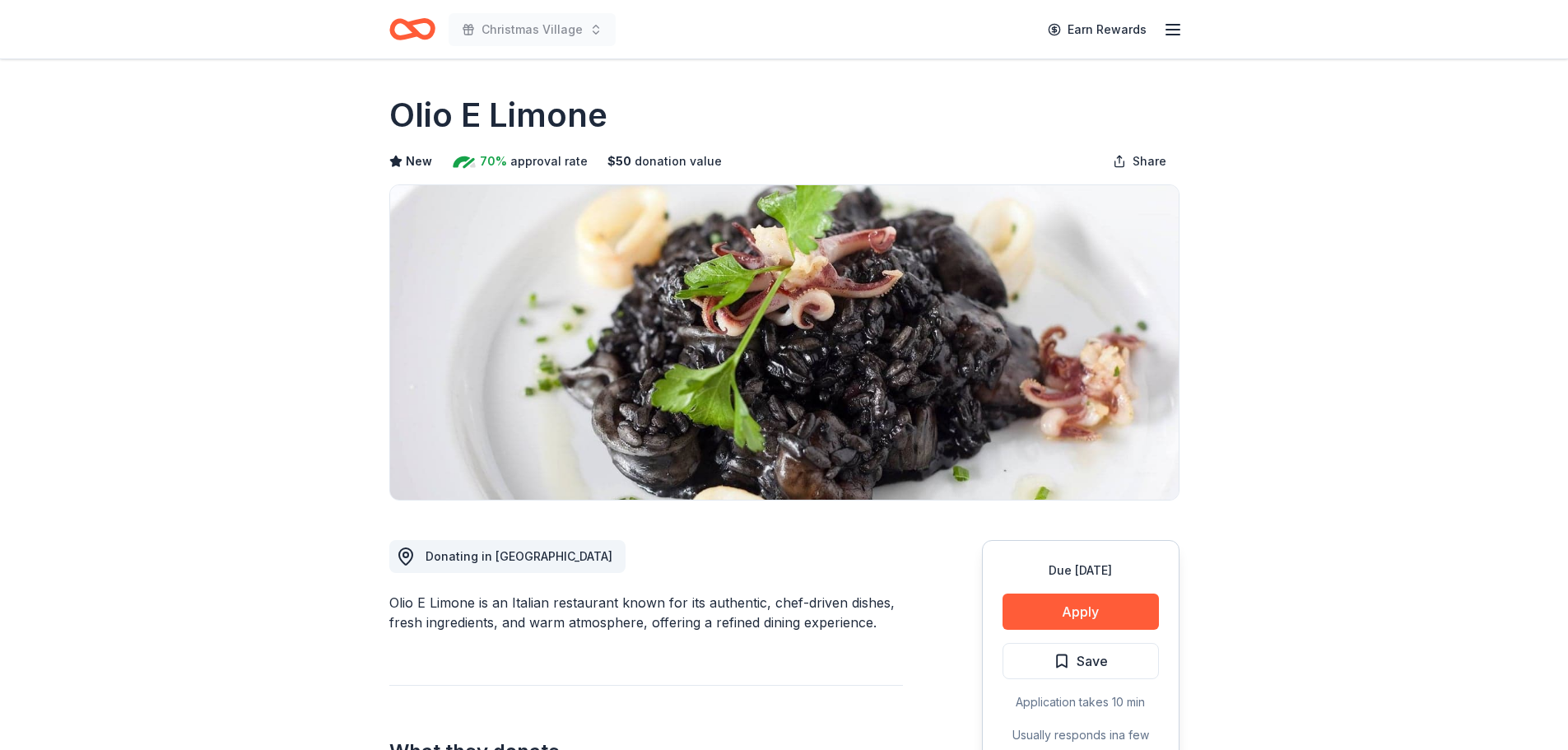
click at [1064, 600] on button "Apply" at bounding box center [1081, 611] width 157 height 36
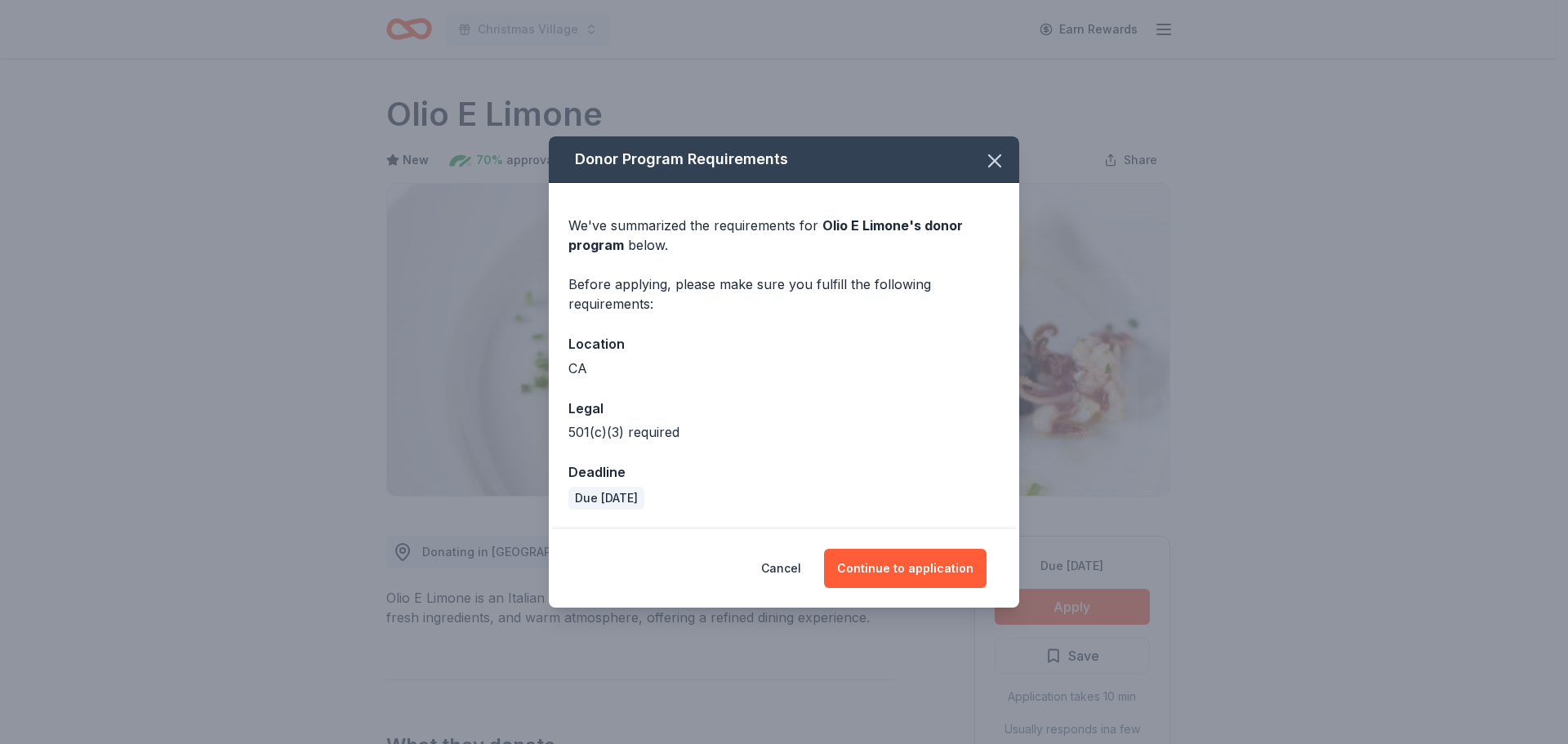
click at [884, 534] on div "Cancel Continue to application" at bounding box center [784, 568] width 470 height 79
click at [884, 558] on button "Continue to application" at bounding box center [905, 568] width 162 height 39
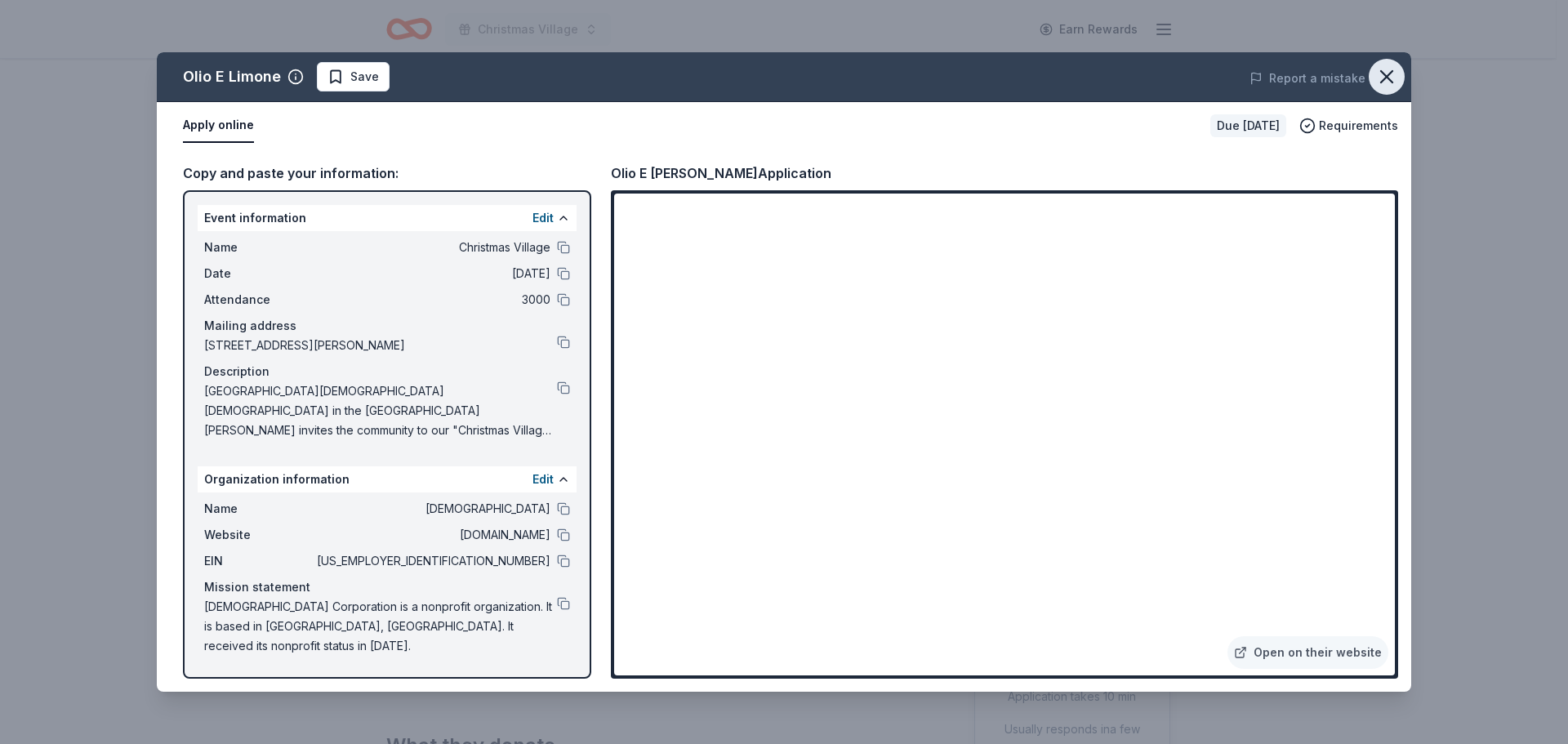
click at [1385, 74] on icon "button" at bounding box center [1386, 77] width 23 height 23
